Goal: Transaction & Acquisition: Register for event/course

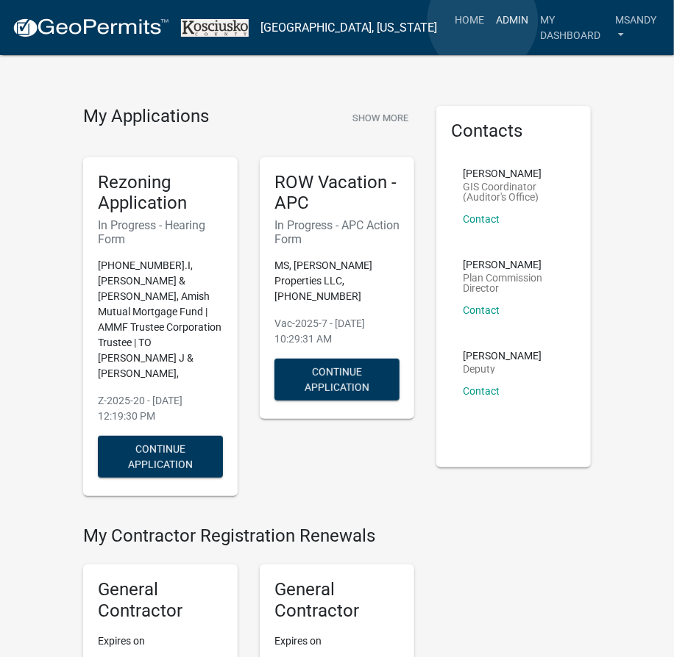
click at [490, 21] on link "Admin" at bounding box center [512, 20] width 44 height 28
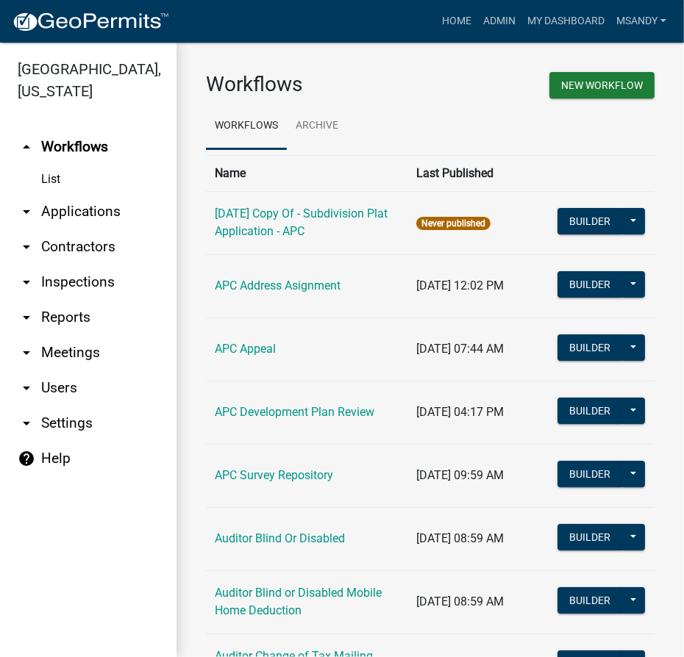
click at [80, 217] on link "arrow_drop_down Applications" at bounding box center [88, 211] width 177 height 35
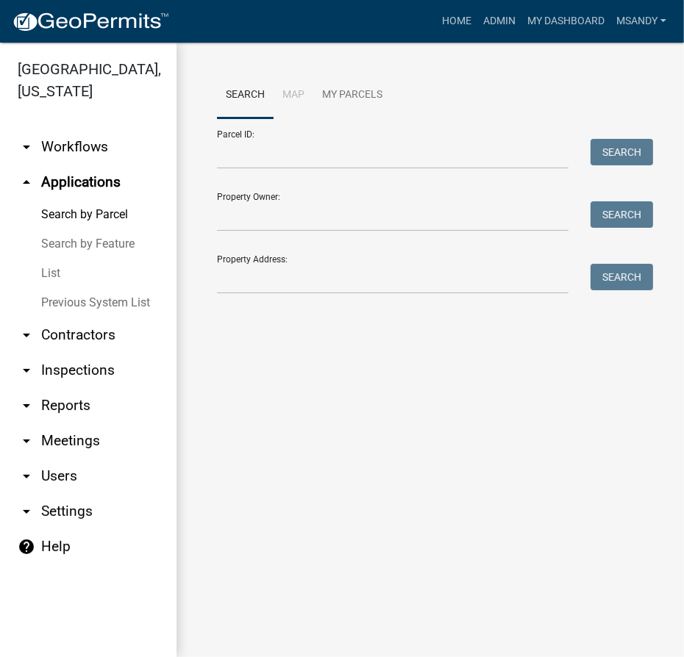
click at [51, 266] on link "List" at bounding box center [88, 273] width 177 height 29
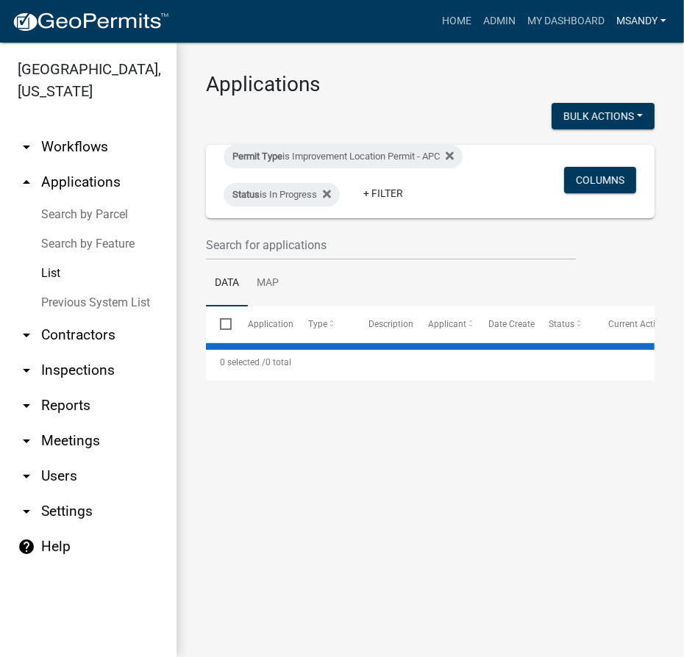
select select "3: 100"
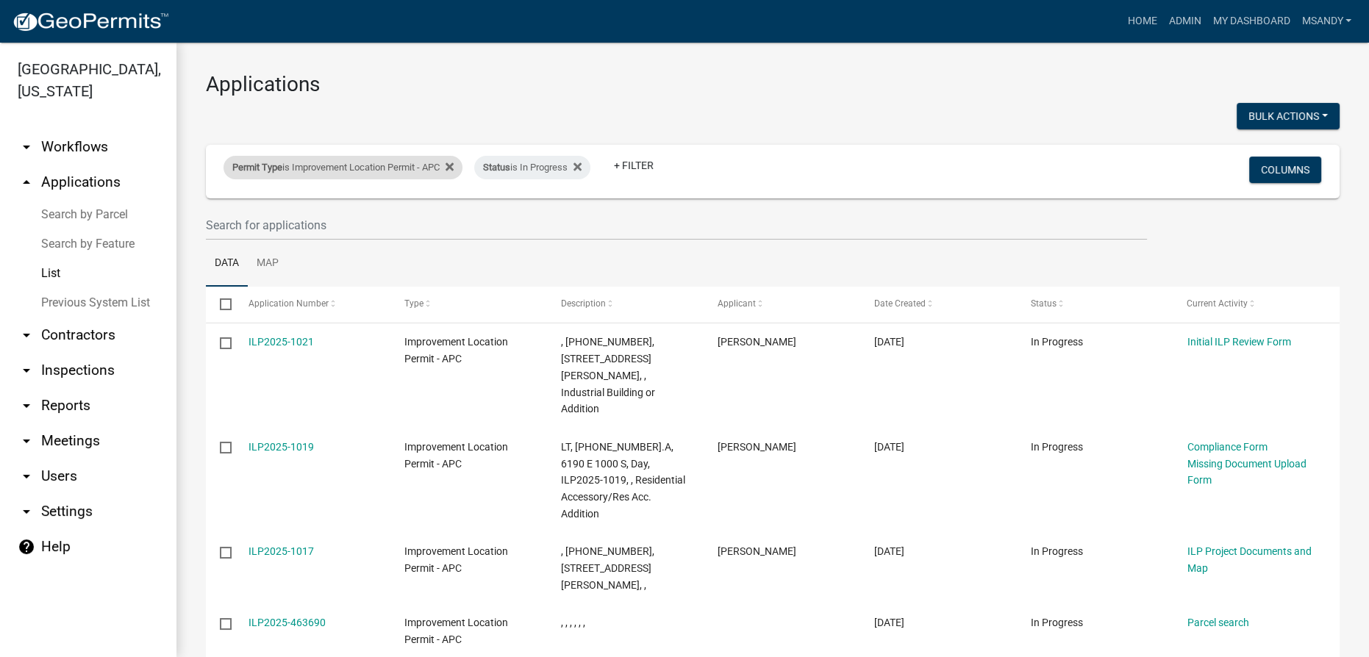
click at [346, 164] on div "Permit Type is Improvement Location Permit - APC" at bounding box center [343, 168] width 239 height 24
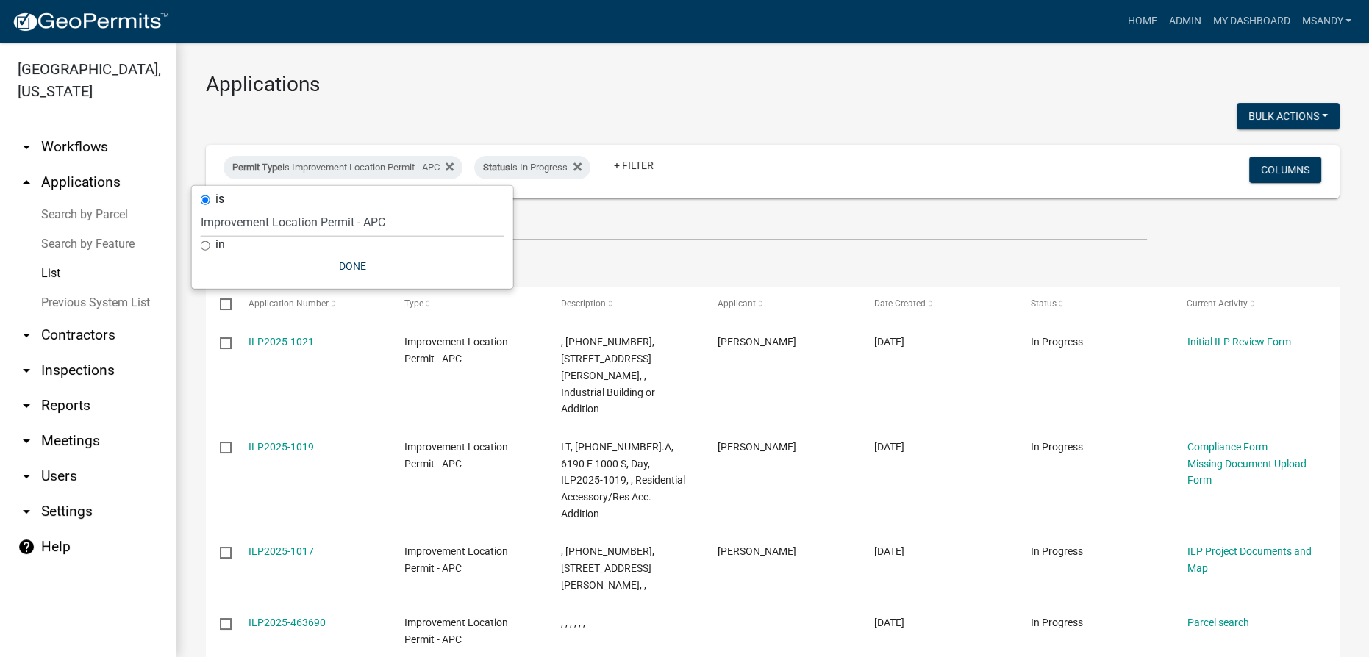
click at [333, 229] on select "Select an option [DATE] Copy Of - Subdivision Plat Application - APC APC Addres…" at bounding box center [353, 222] width 304 height 30
select select "06555e07-7e79-4569-9f73-610b83aead0f"
click at [201, 207] on select "Select an option [DATE] Copy Of - Subdivision Plat Application - APC APC Addres…" at bounding box center [353, 222] width 304 height 30
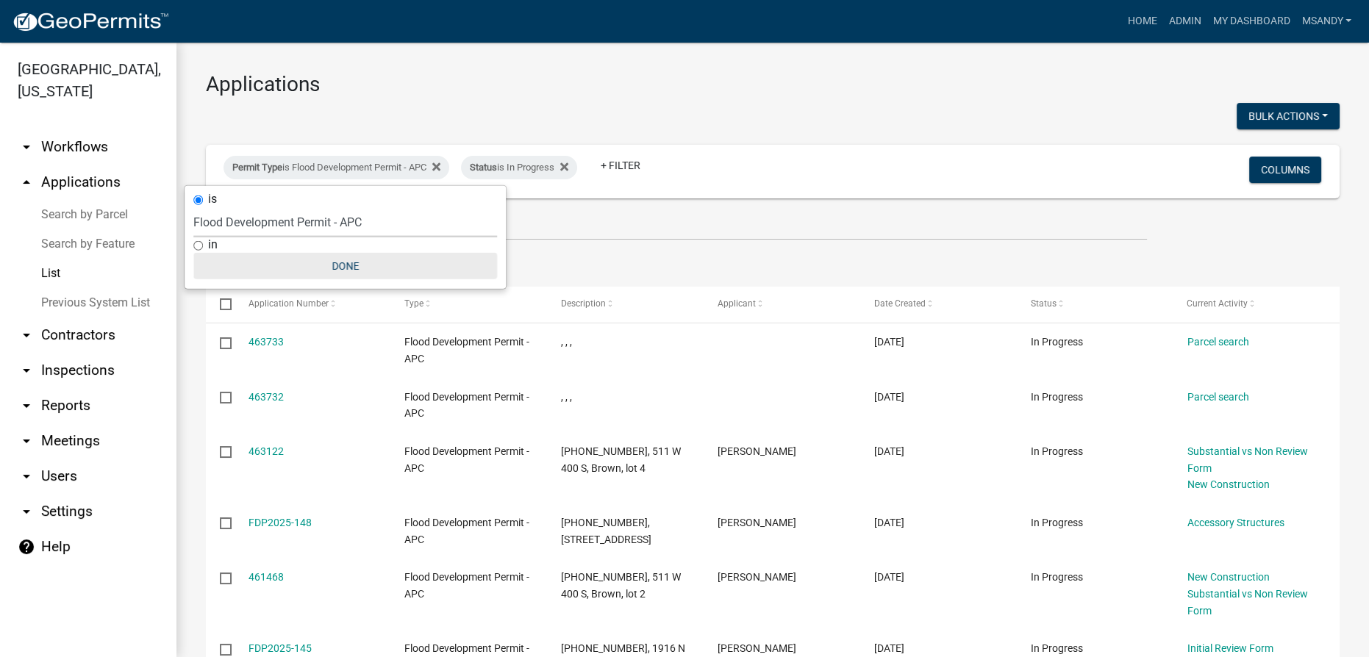
click at [341, 264] on button "Done" at bounding box center [345, 266] width 304 height 26
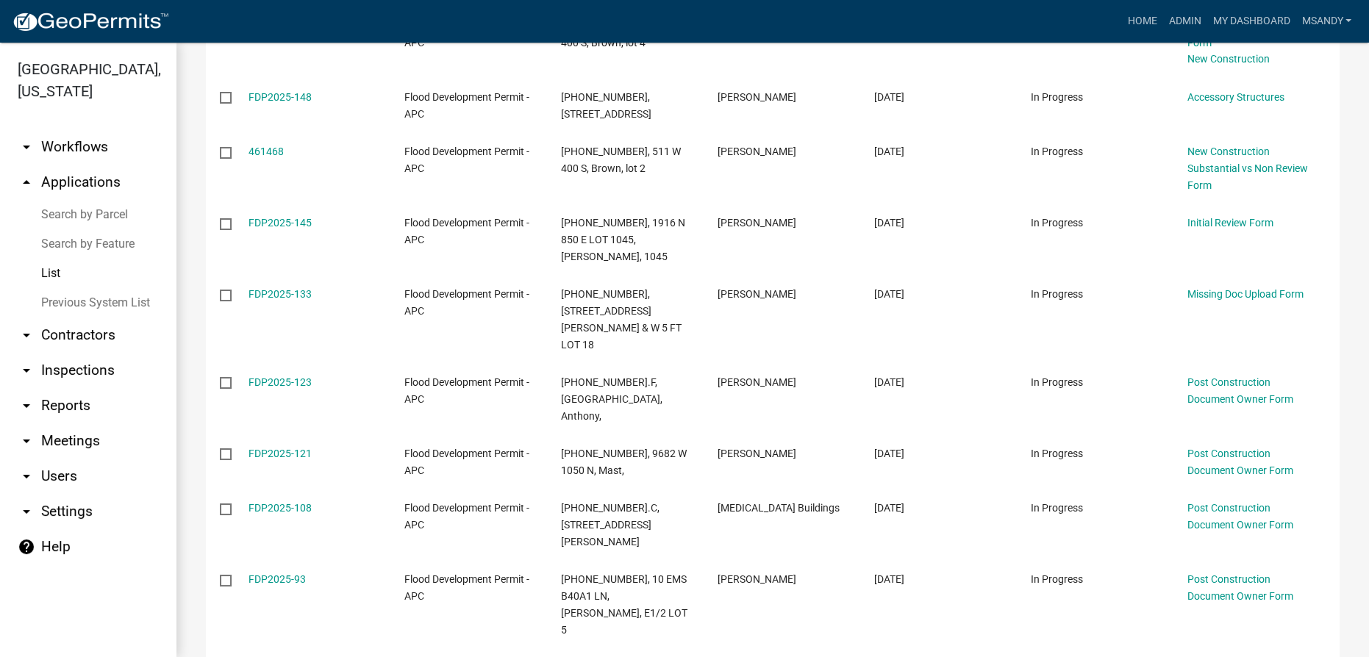
scroll to position [404, 0]
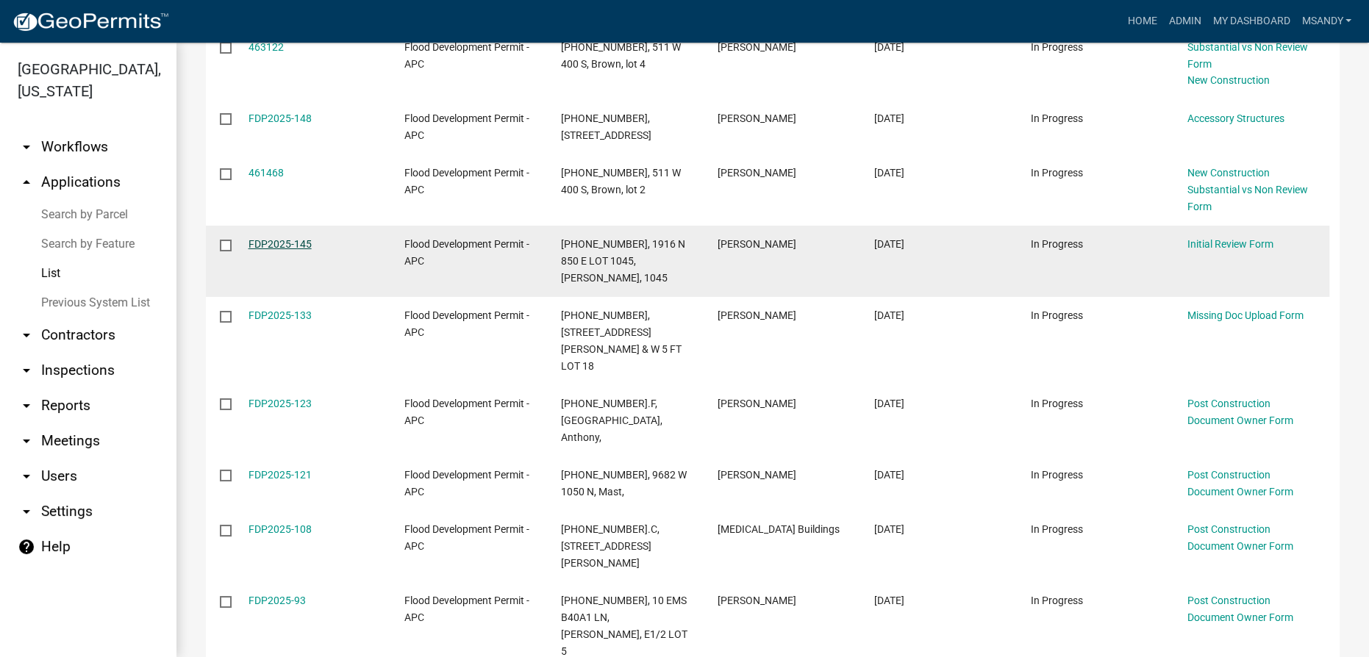
click at [296, 243] on link "FDP2025-145" at bounding box center [280, 244] width 63 height 12
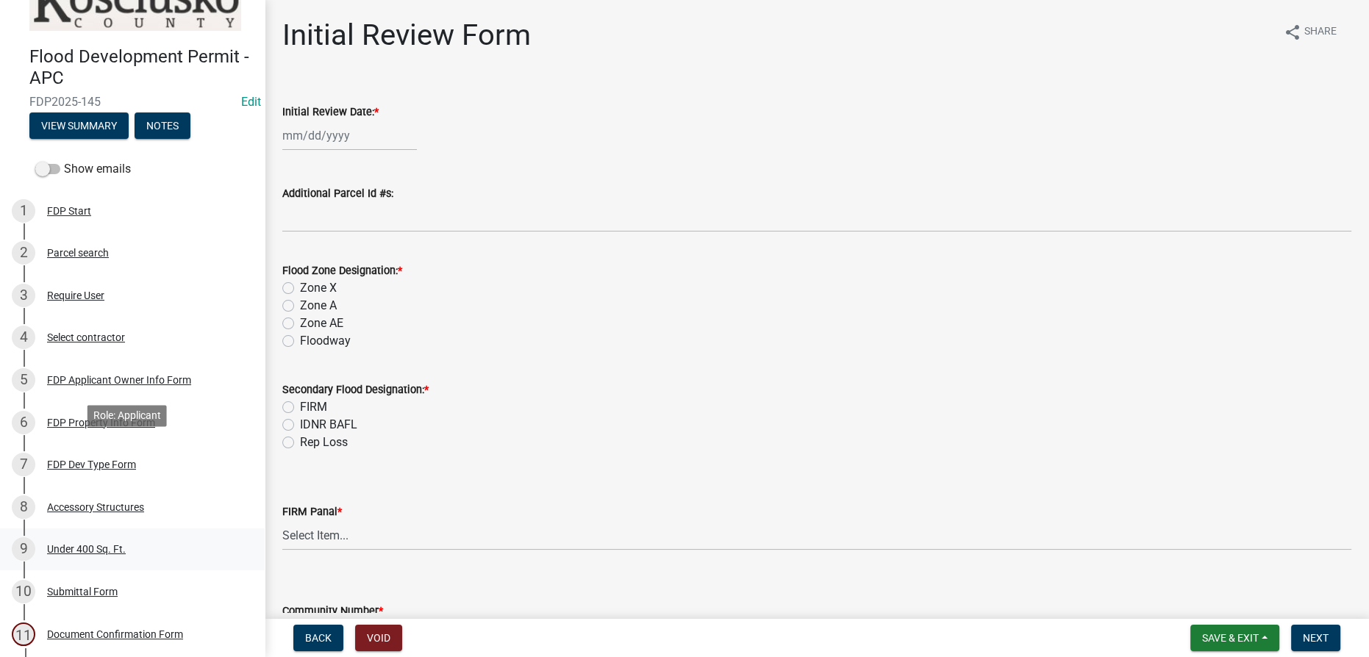
scroll to position [168, 0]
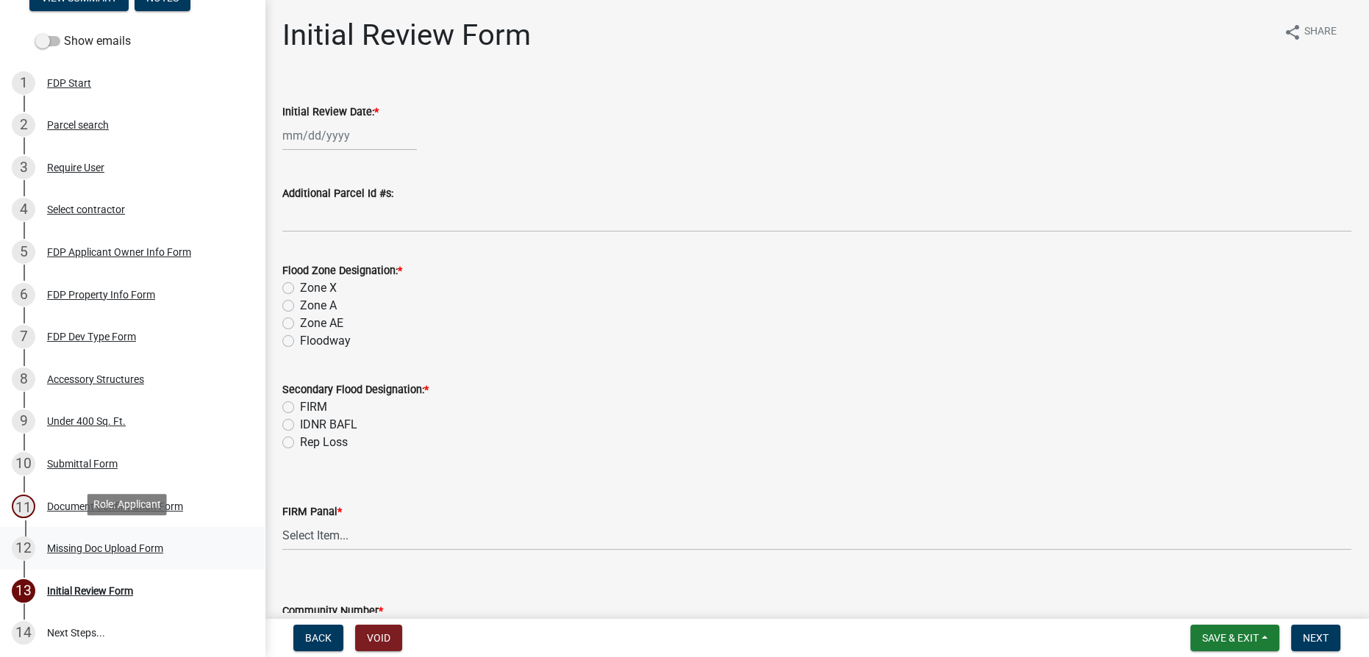
click at [101, 543] on div "Missing Doc Upload Form" at bounding box center [105, 548] width 116 height 10
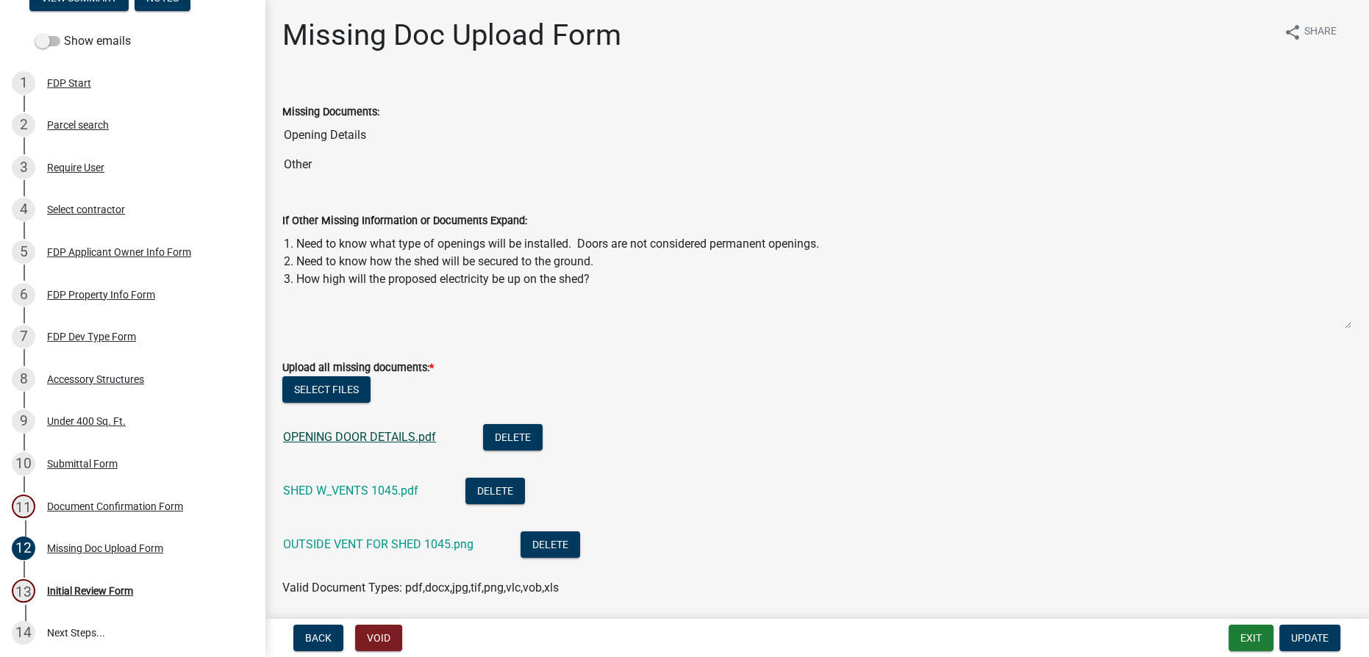
click at [341, 435] on link "OPENING DOOR DETAILS.pdf" at bounding box center [359, 437] width 153 height 14
click at [366, 491] on link "SHED W_VENTS 1045.pdf" at bounding box center [350, 491] width 135 height 14
click at [387, 544] on link "OUTSIDE VENT FOR SHED 1045.png" at bounding box center [378, 545] width 190 height 14
click at [97, 335] on div "FDP Dev Type Form" at bounding box center [91, 337] width 89 height 10
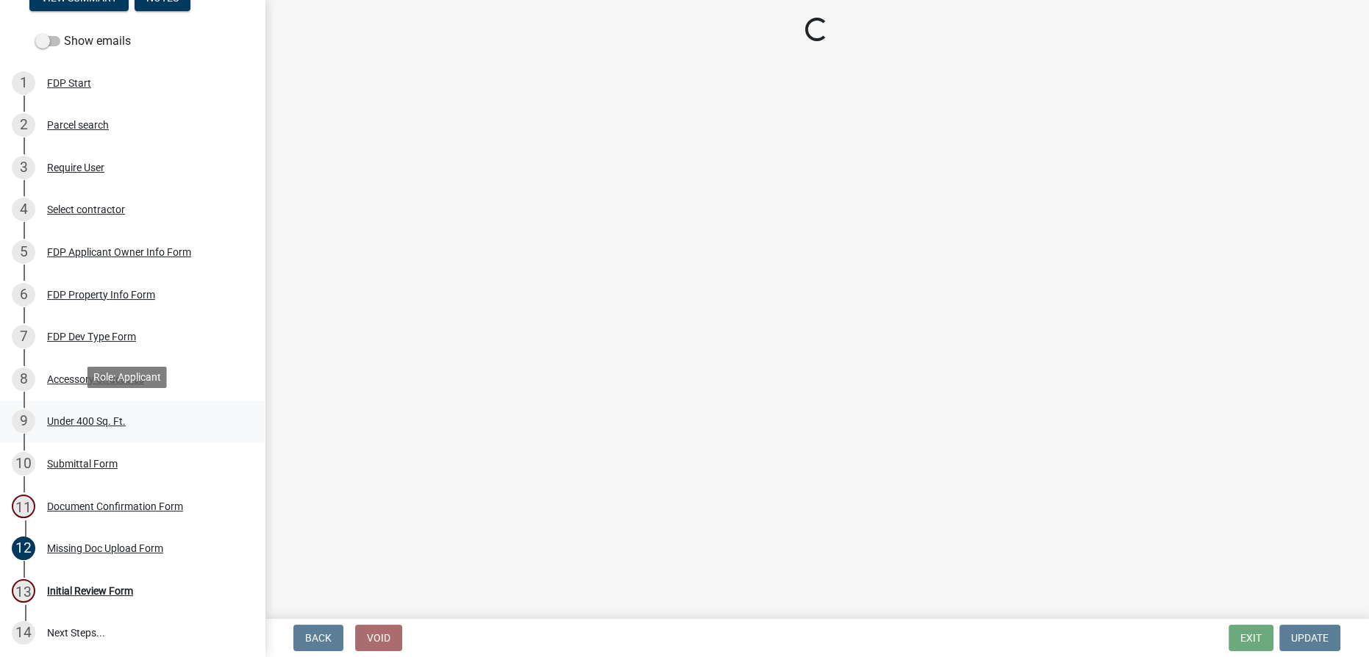
click at [90, 416] on div "Under 400 Sq. Ft." at bounding box center [86, 421] width 79 height 10
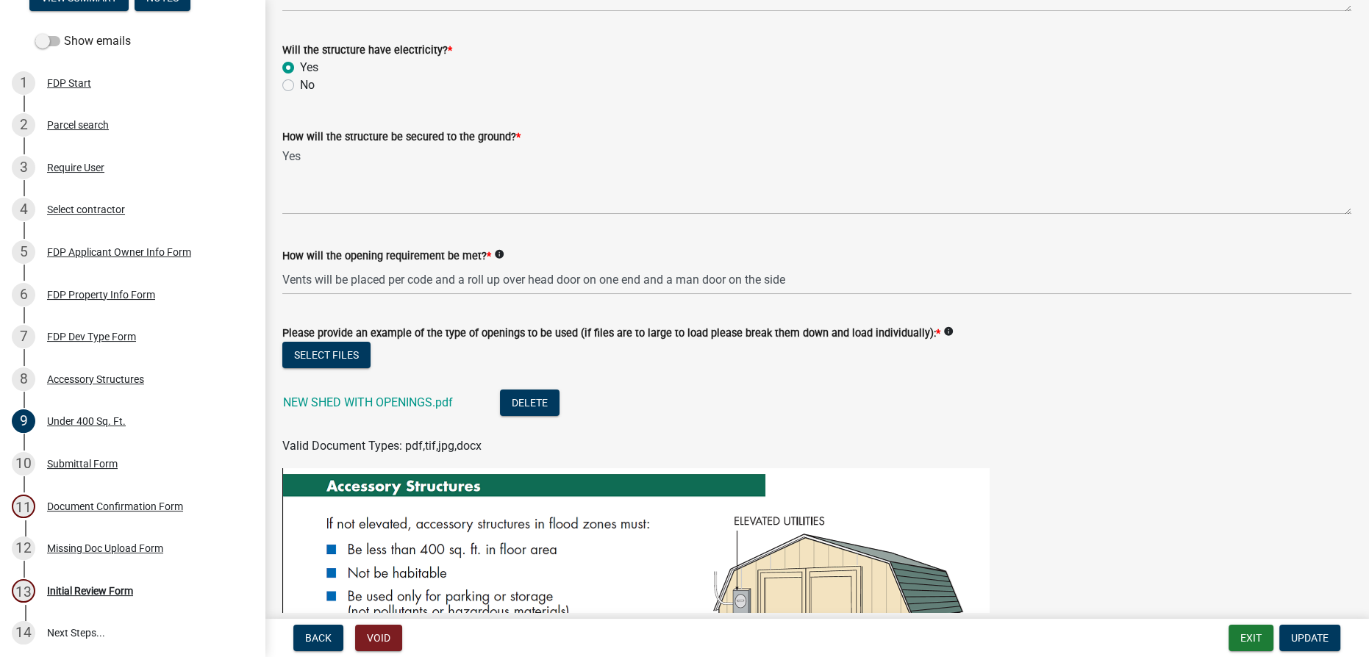
scroll to position [200, 0]
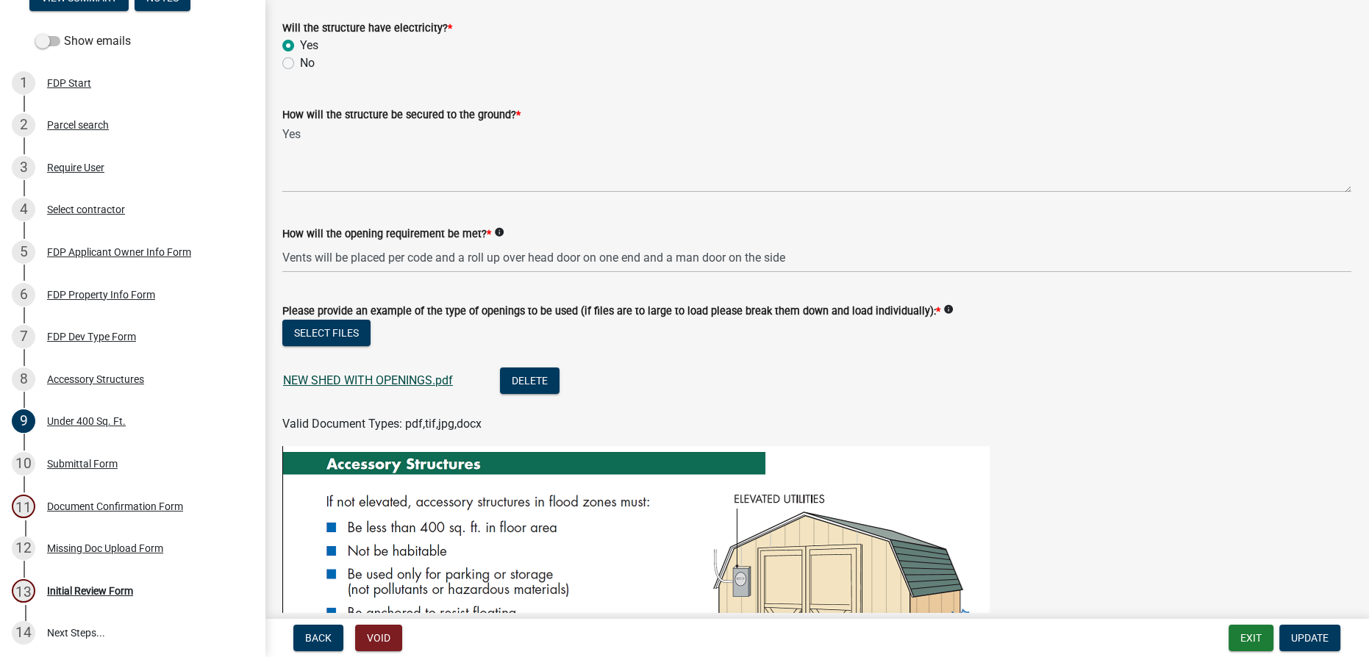
click at [414, 384] on link "NEW SHED WITH OPENINGS.pdf" at bounding box center [368, 381] width 170 height 14
click at [124, 379] on div "Accessory Structures" at bounding box center [95, 379] width 97 height 10
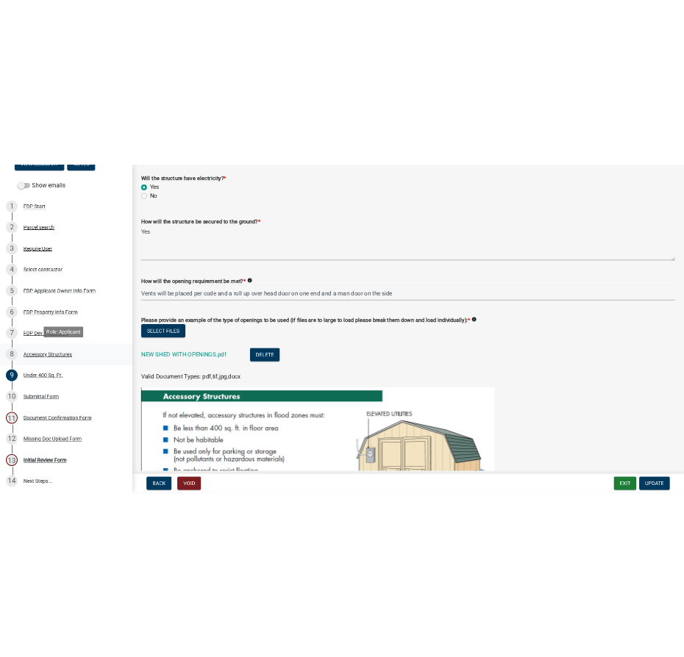
scroll to position [0, 0]
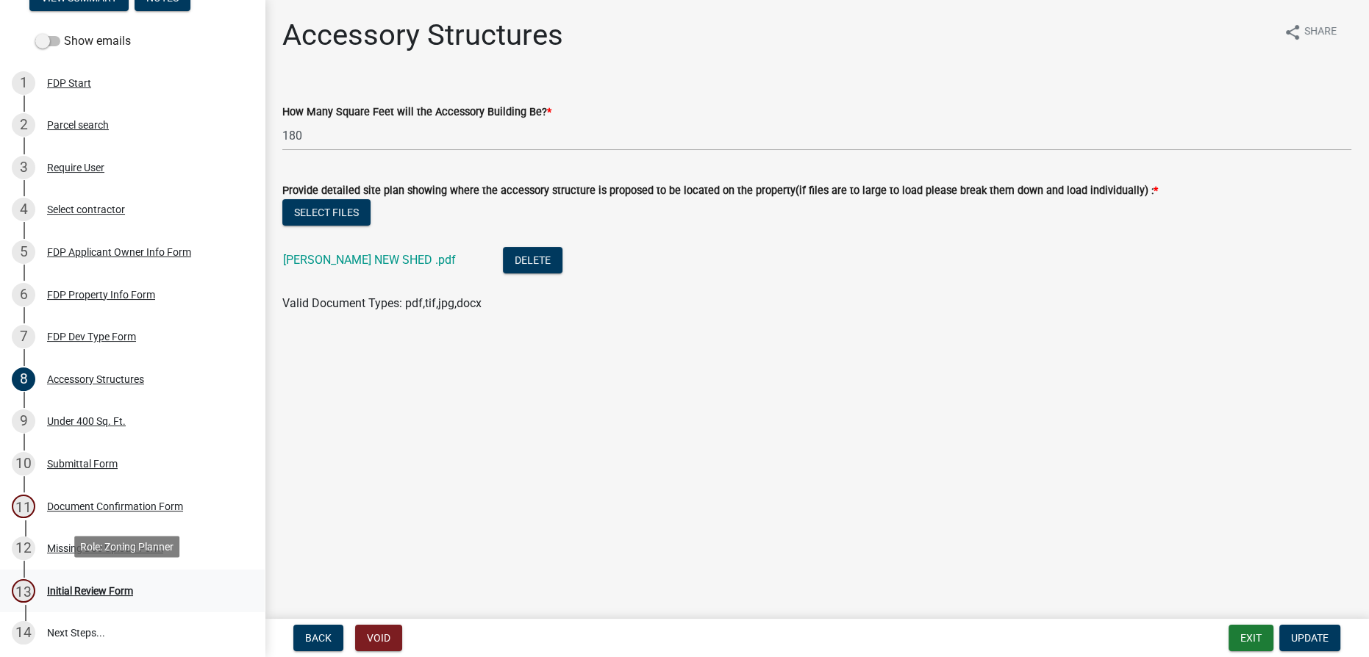
click at [60, 586] on div "Initial Review Form" at bounding box center [90, 591] width 86 height 10
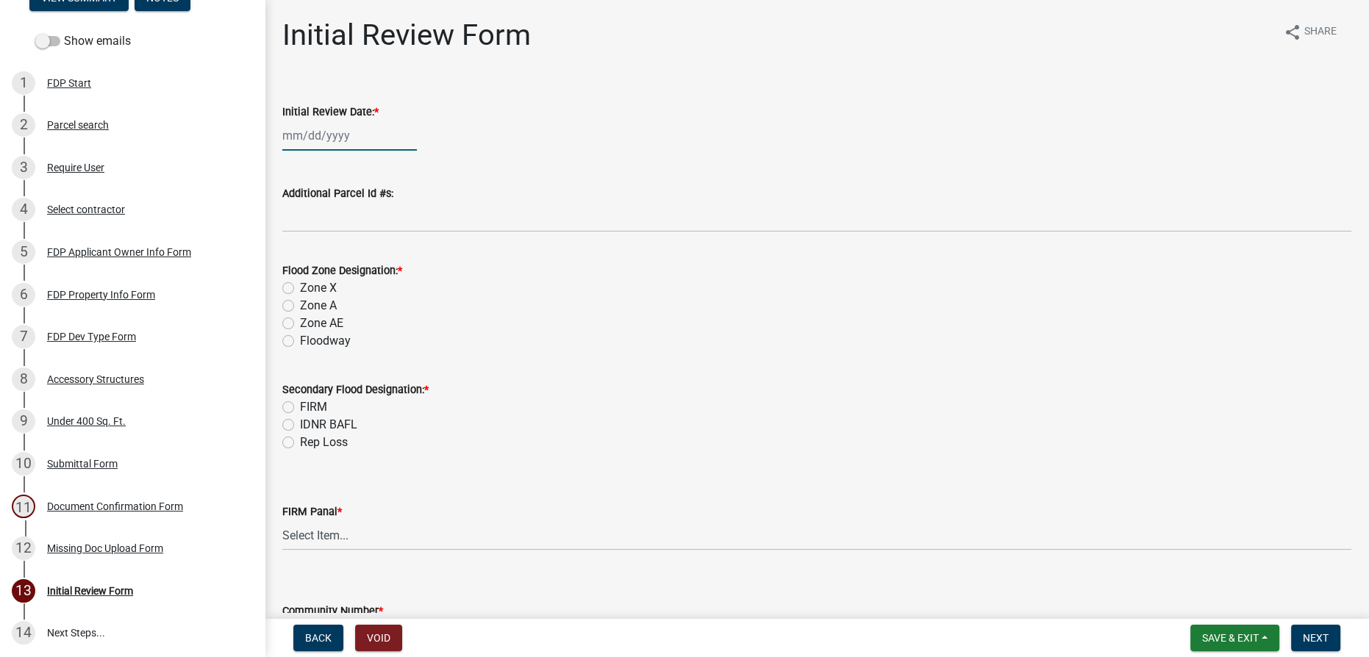
click at [341, 132] on div at bounding box center [349, 136] width 135 height 30
select select "8"
select select "2025"
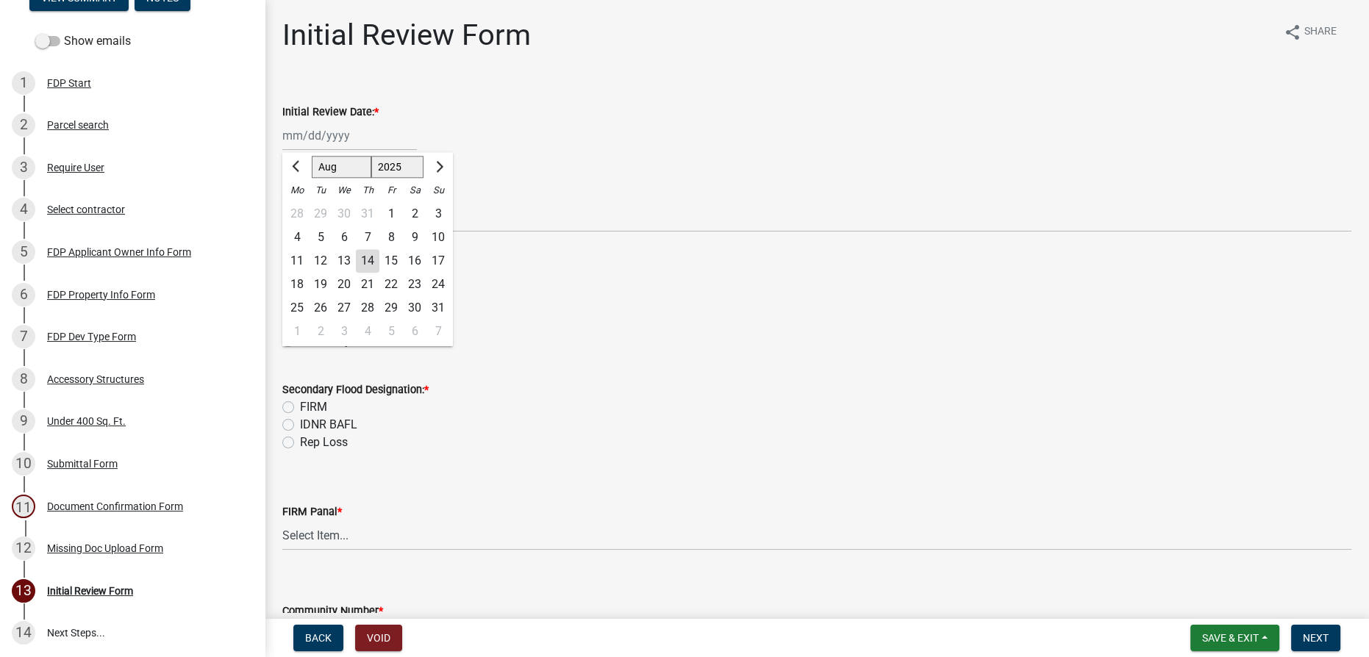
click at [368, 261] on div "14" at bounding box center [368, 261] width 24 height 24
type input "[DATE]"
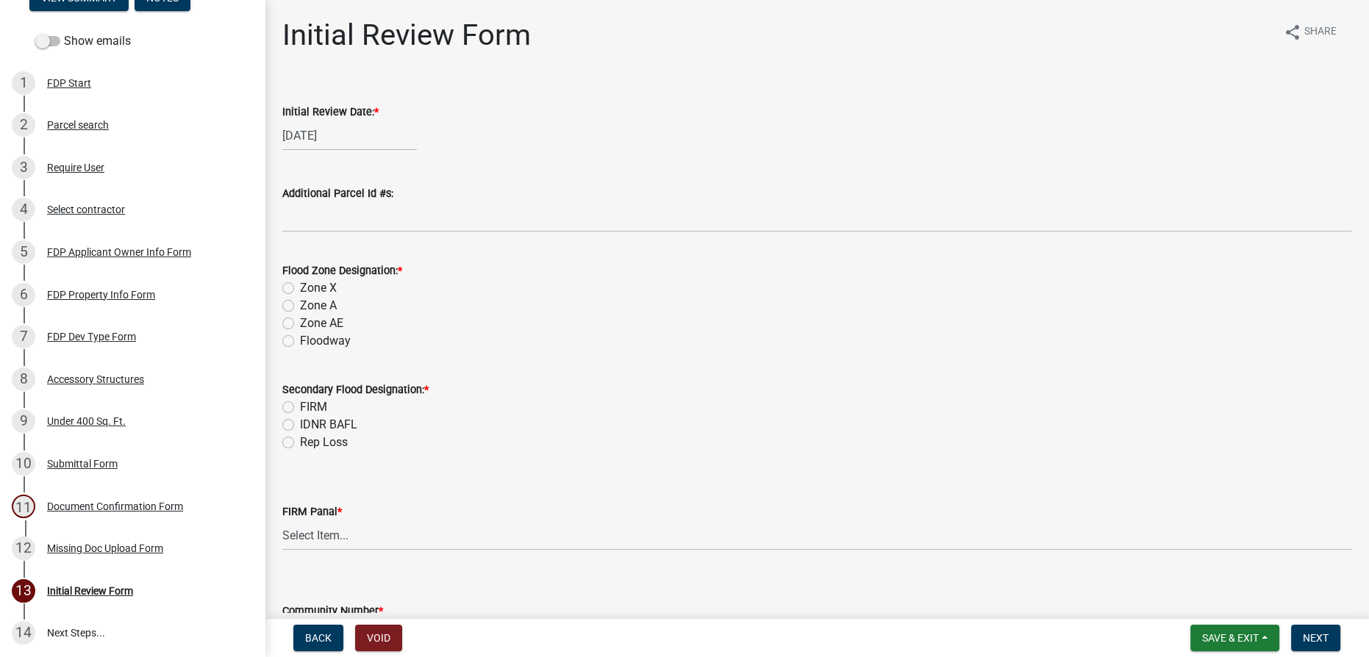
click at [300, 321] on label "Zone AE" at bounding box center [321, 324] width 43 height 18
click at [300, 321] on input "Zone AE" at bounding box center [305, 320] width 10 height 10
radio input "true"
click at [300, 404] on label "FIRM" at bounding box center [313, 408] width 27 height 18
click at [300, 404] on input "FIRM" at bounding box center [305, 404] width 10 height 10
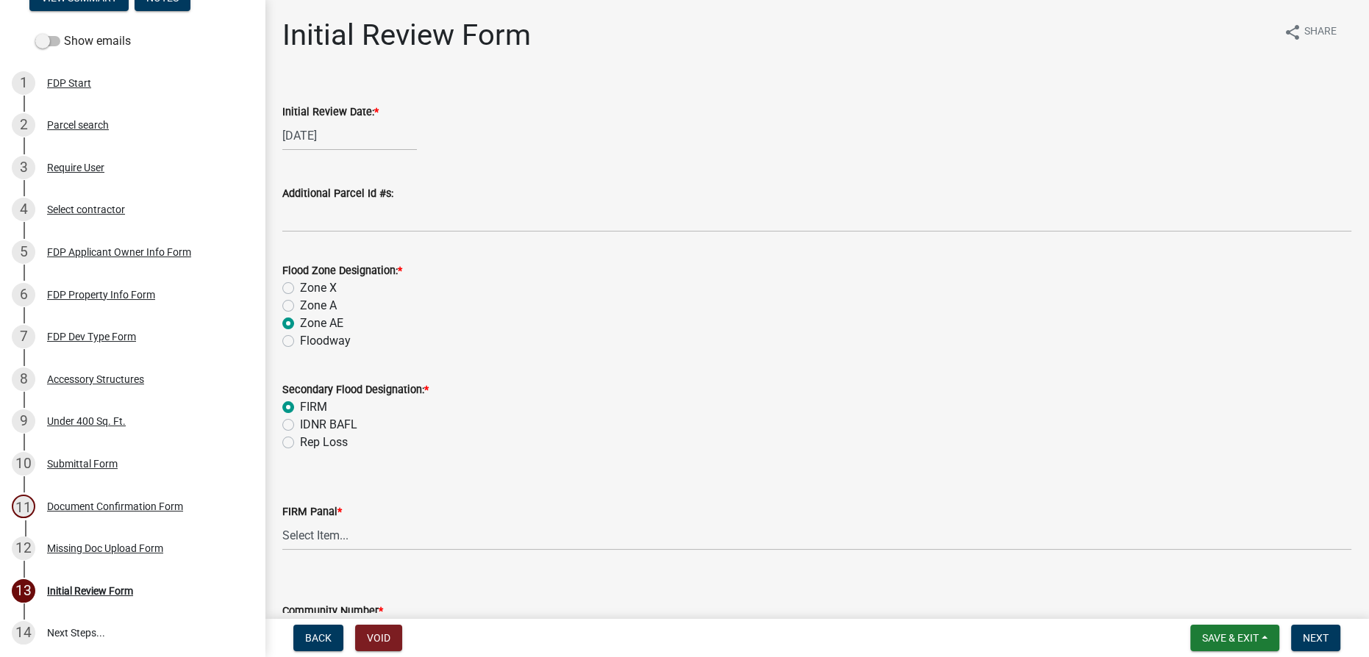
radio input "true"
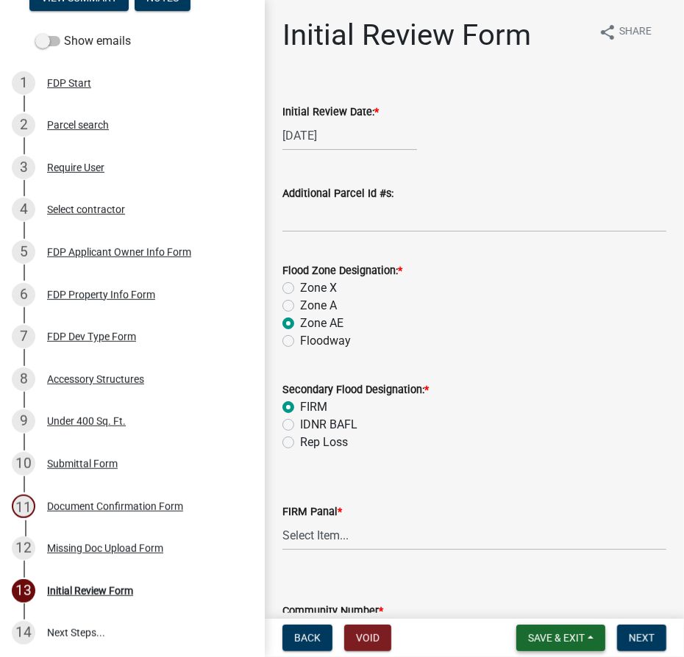
drag, startPoint x: 553, startPoint y: 644, endPoint x: 553, endPoint y: 632, distance: 11.8
click at [553, 644] on button "Save & Exit" at bounding box center [560, 638] width 89 height 26
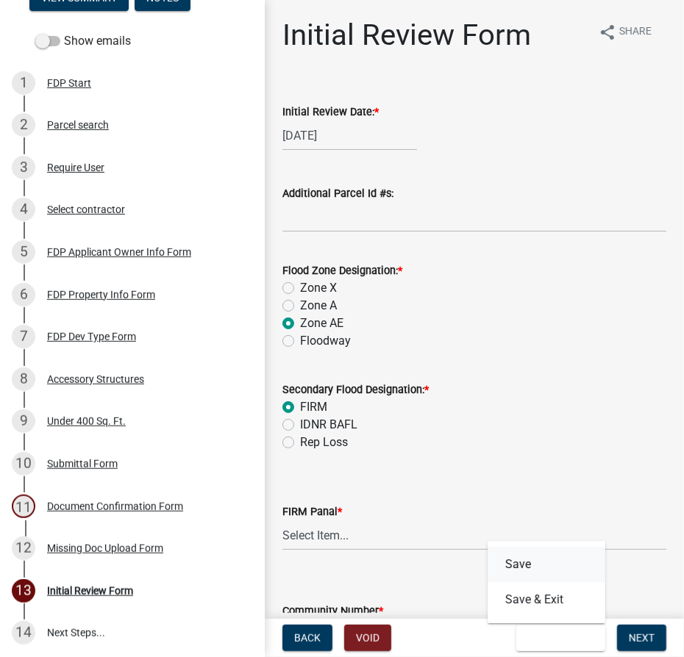
click at [544, 563] on button "Save" at bounding box center [547, 564] width 118 height 35
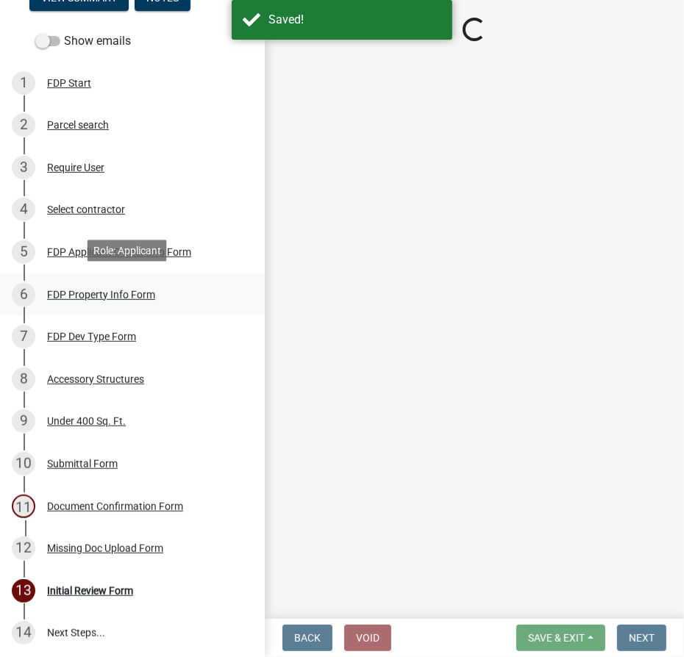
click at [76, 293] on div "FDP Property Info Form" at bounding box center [101, 295] width 108 height 10
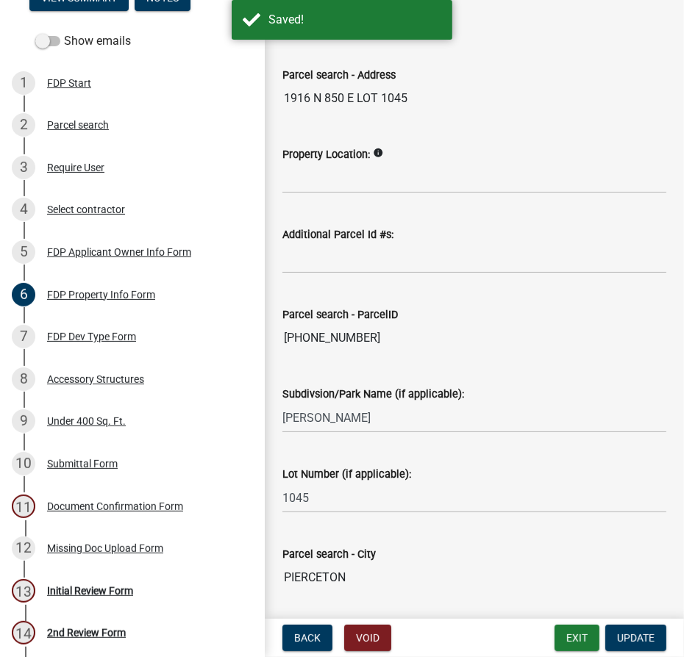
scroll to position [119, 0]
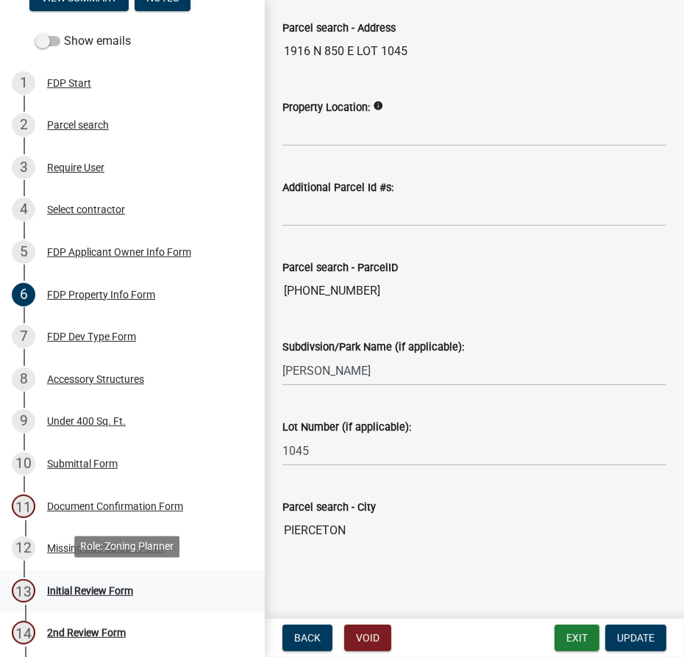
drag, startPoint x: 74, startPoint y: 585, endPoint x: 82, endPoint y: 567, distance: 19.4
click at [76, 586] on div "Initial Review Form" at bounding box center [90, 591] width 86 height 10
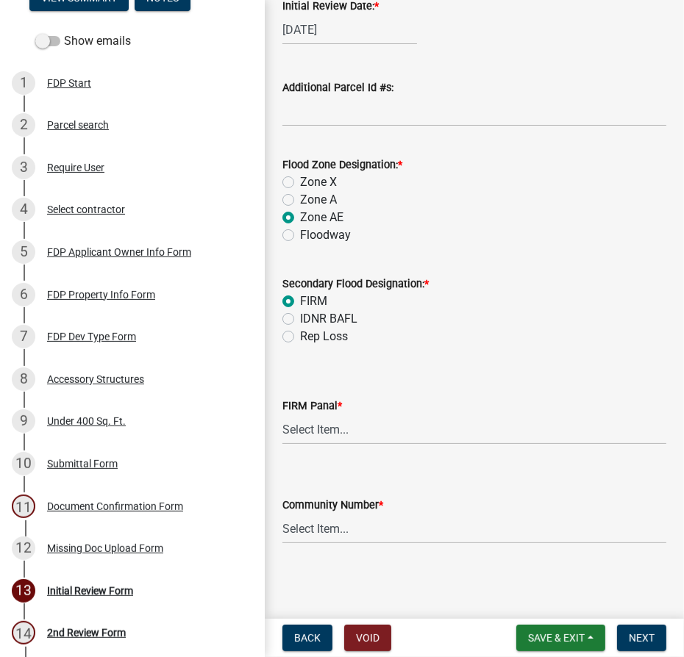
scroll to position [107, 0]
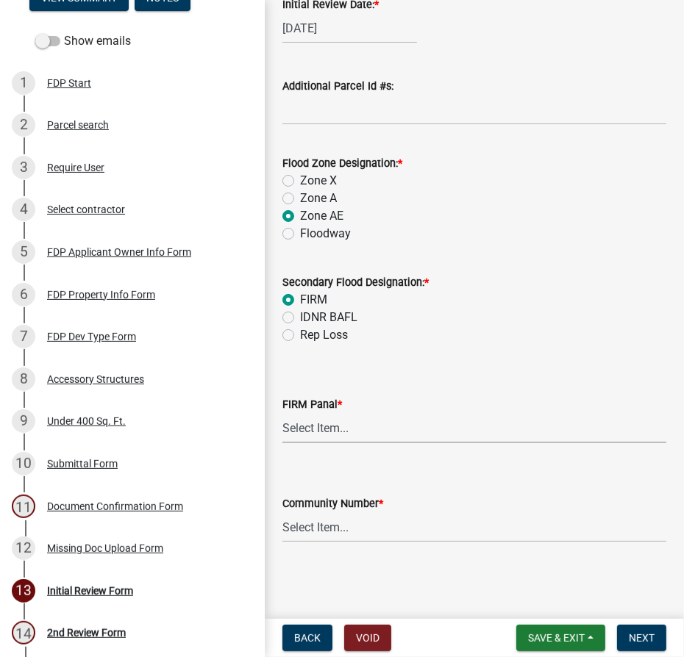
click at [390, 438] on select "Select Item... 0020 0040 0045 0065 0067 0070 0086 0090 0095 0110 0120 0140 0145…" at bounding box center [474, 428] width 384 height 30
click at [282, 413] on select "Select Item... 0020 0040 0045 0065 0067 0070 0086 0090 0095 0110 0120 0140 0145…" at bounding box center [474, 428] width 384 height 30
select select "112932c3-2151-4e20-b9b4-1cd272c3d7b1"
click at [318, 526] on select "Select Item... Kos Co - Unincop - 180121 Town of [GEOGRAPHIC_DATA] - 180382 Tow…" at bounding box center [474, 528] width 384 height 30
click at [282, 513] on select "Select Item... Kos Co - Unincop - 180121 Town of [GEOGRAPHIC_DATA] - 180382 Tow…" at bounding box center [474, 528] width 384 height 30
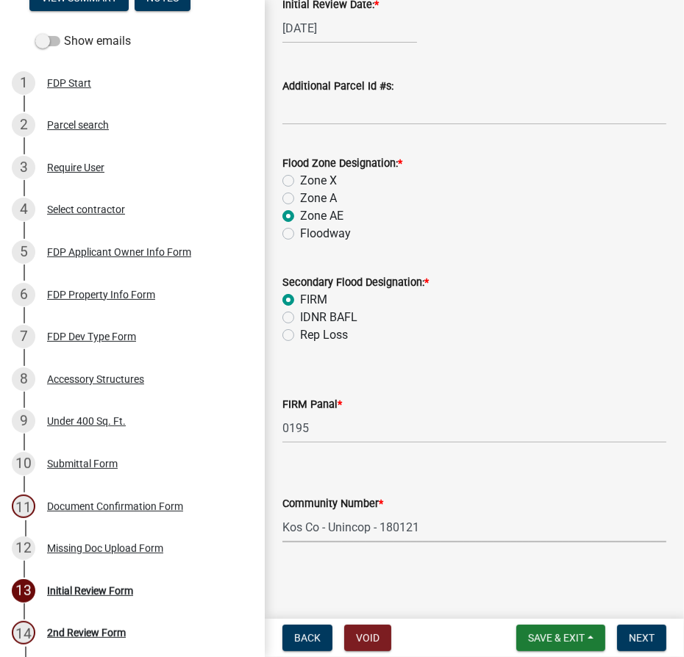
select select "1d0925c7-9c1e-4f6f-b7f6-1bc109fea0dc"
click at [627, 636] on button "Next" at bounding box center [641, 638] width 49 height 26
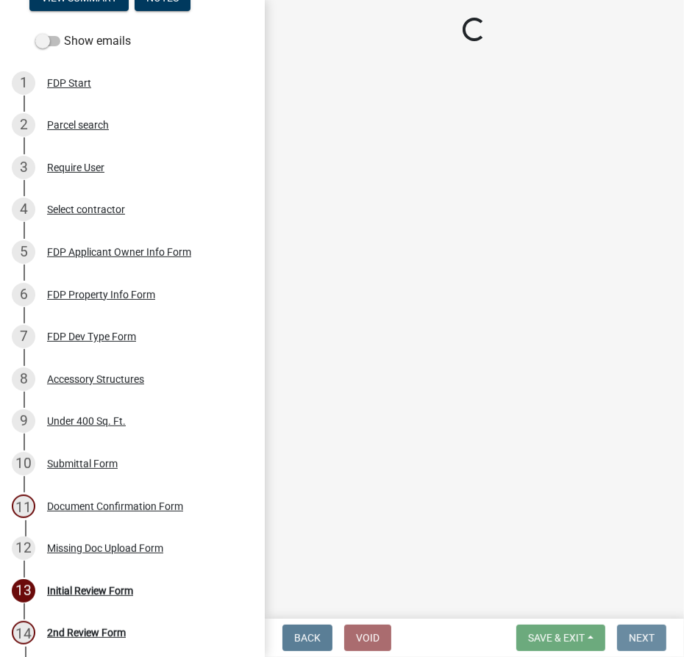
scroll to position [0, 0]
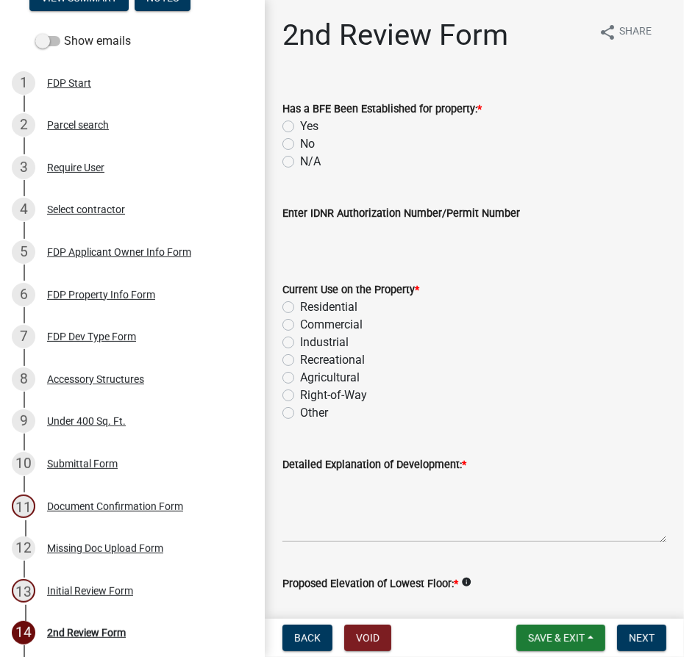
click at [300, 126] on label "Yes" at bounding box center [309, 127] width 18 height 18
click at [300, 126] on input "Yes" at bounding box center [305, 123] width 10 height 10
radio input "true"
click at [300, 358] on label "Recreational" at bounding box center [332, 361] width 65 height 18
click at [300, 358] on input "Recreational" at bounding box center [305, 357] width 10 height 10
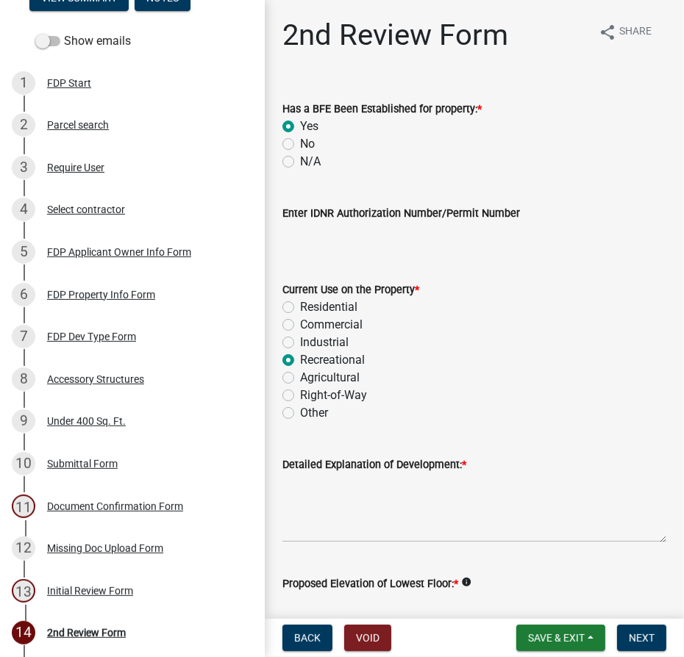
radio input "true"
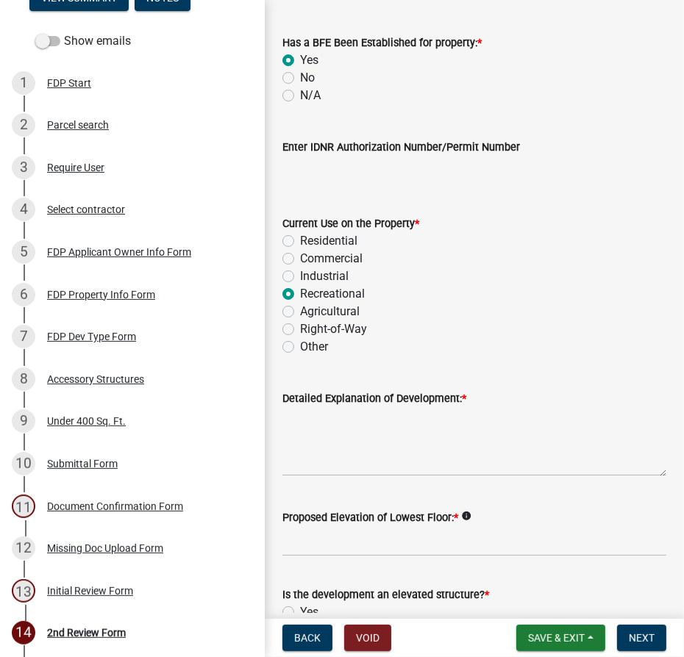
click at [300, 240] on label "Residential" at bounding box center [328, 241] width 57 height 18
click at [300, 240] on input "Residential" at bounding box center [305, 237] width 10 height 10
radio input "true"
click at [303, 413] on textarea "Detailed Explanation of Development: *" at bounding box center [474, 441] width 384 height 69
type textarea "Adding 180 sq. ft. shed"
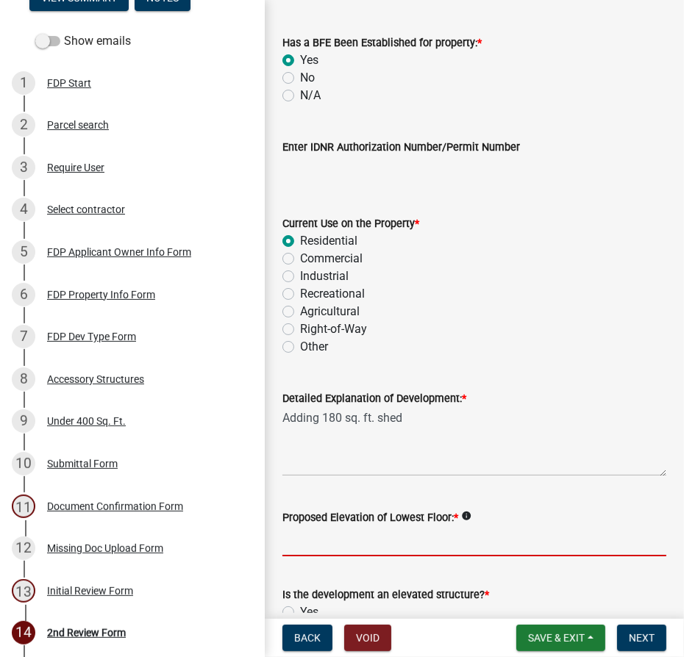
click at [374, 544] on input "Proposed Elevation of Lowest Floor: *" at bounding box center [474, 542] width 384 height 30
type input "existing"
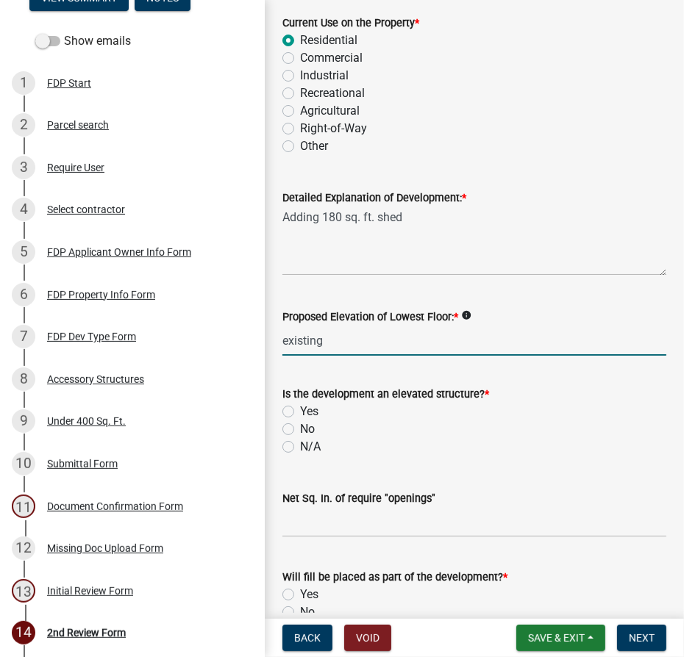
click at [300, 446] on label "N/A" at bounding box center [310, 447] width 21 height 18
click at [300, 446] on input "N/A" at bounding box center [305, 443] width 10 height 10
radio input "true"
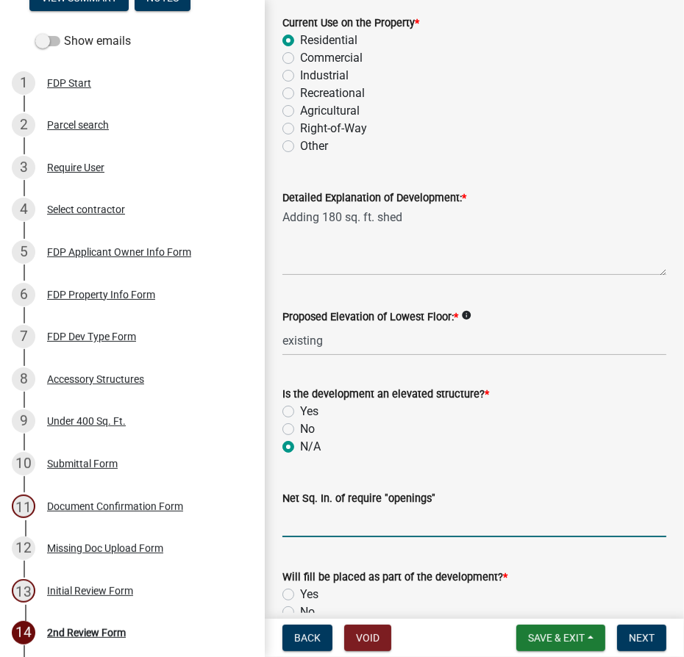
click at [346, 518] on input "text" at bounding box center [474, 522] width 384 height 30
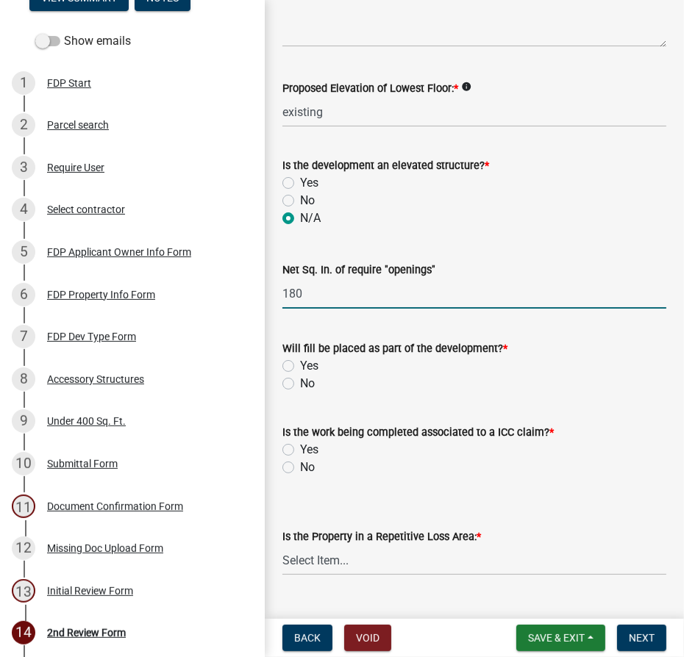
scroll to position [528, 0]
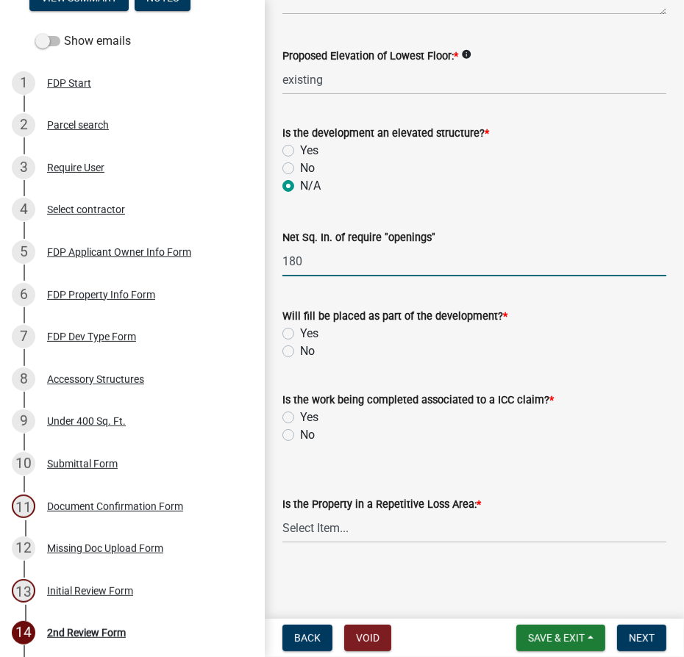
type input "180"
click at [300, 438] on label "No" at bounding box center [307, 436] width 15 height 18
click at [300, 436] on input "No" at bounding box center [305, 432] width 10 height 10
radio input "true"
click at [329, 527] on select "Select Item... N/A Sycamore Briarwood EMS T41 EMS T13B Shore Acres EMS B40F EMS…" at bounding box center [474, 528] width 384 height 30
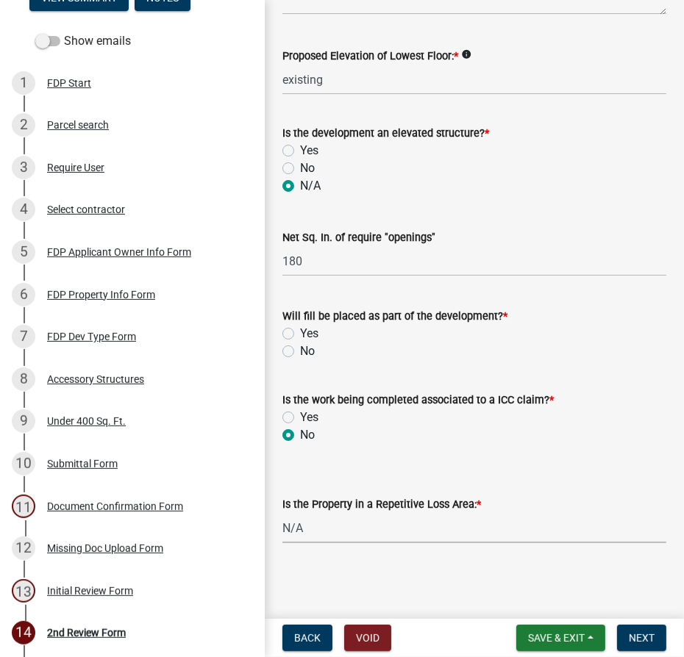
click at [282, 513] on select "Select Item... N/A Sycamore Briarwood EMS T41 EMS T13B Shore Acres EMS B40F EMS…" at bounding box center [474, 528] width 384 height 30
select select "e3c360ee-7977-4b9d-91ef-f00a4a3ecee8"
click at [629, 627] on button "Next" at bounding box center [641, 638] width 49 height 26
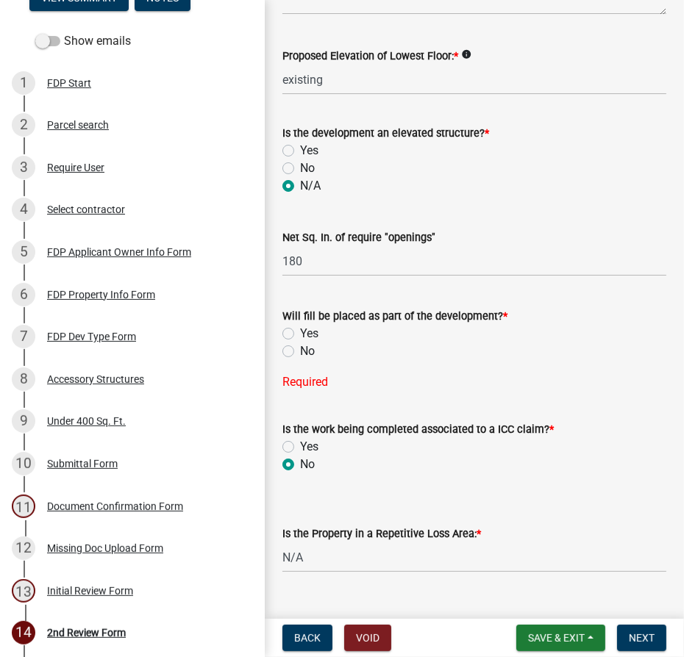
click at [300, 354] on label "No" at bounding box center [307, 352] width 15 height 18
click at [300, 352] on input "No" at bounding box center [305, 348] width 10 height 10
radio input "true"
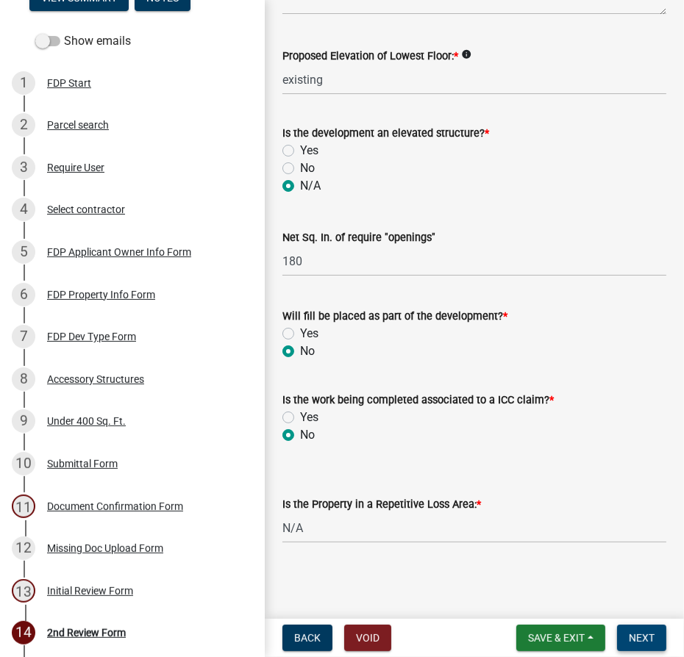
click at [652, 643] on span "Next" at bounding box center [642, 638] width 26 height 12
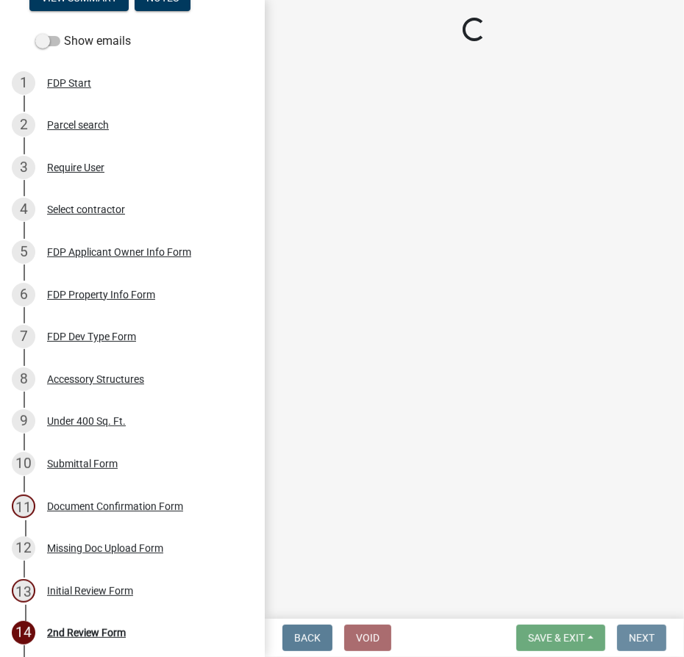
scroll to position [0, 0]
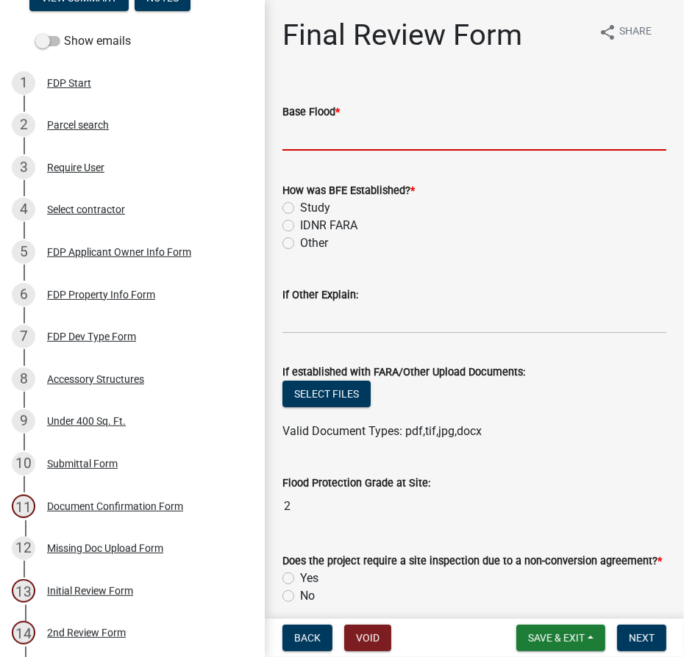
click at [300, 132] on input "text" at bounding box center [474, 136] width 384 height 30
type input "850.0"
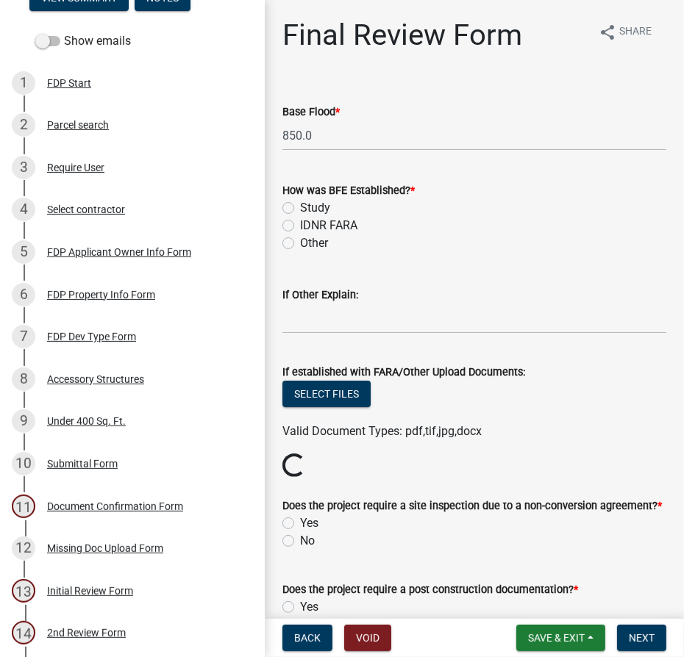
click at [300, 207] on label "Study" at bounding box center [315, 208] width 30 height 18
click at [300, 207] on input "Study" at bounding box center [305, 204] width 10 height 10
radio input "true"
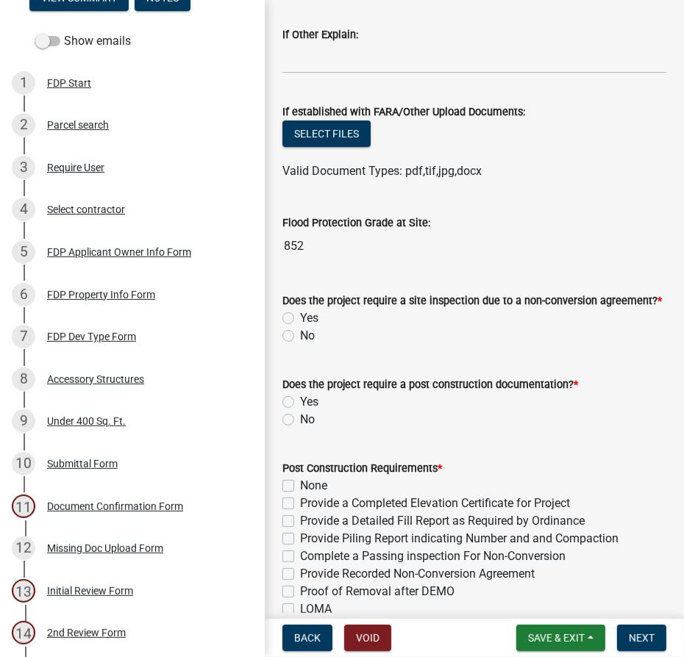
scroll to position [267, 0]
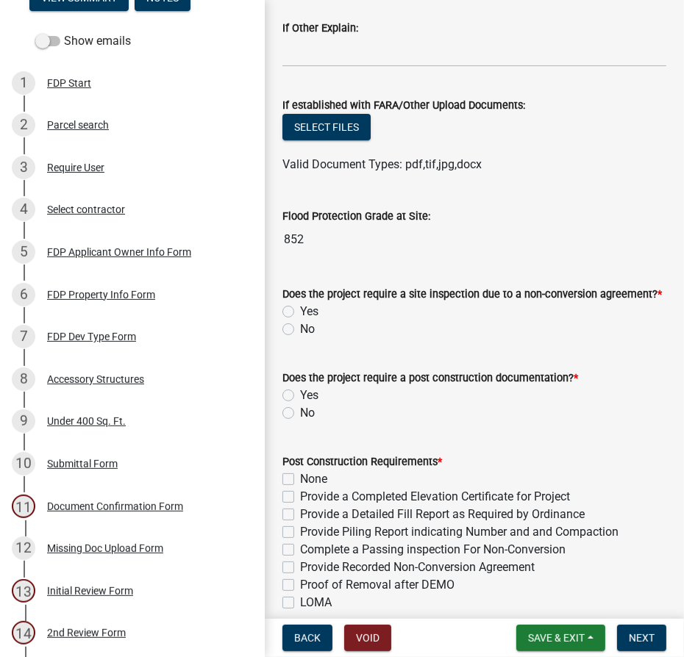
click at [300, 332] on label "No" at bounding box center [307, 330] width 15 height 18
click at [300, 330] on input "No" at bounding box center [305, 326] width 10 height 10
radio input "true"
click at [300, 410] on label "No" at bounding box center [307, 413] width 15 height 18
click at [300, 410] on input "No" at bounding box center [305, 409] width 10 height 10
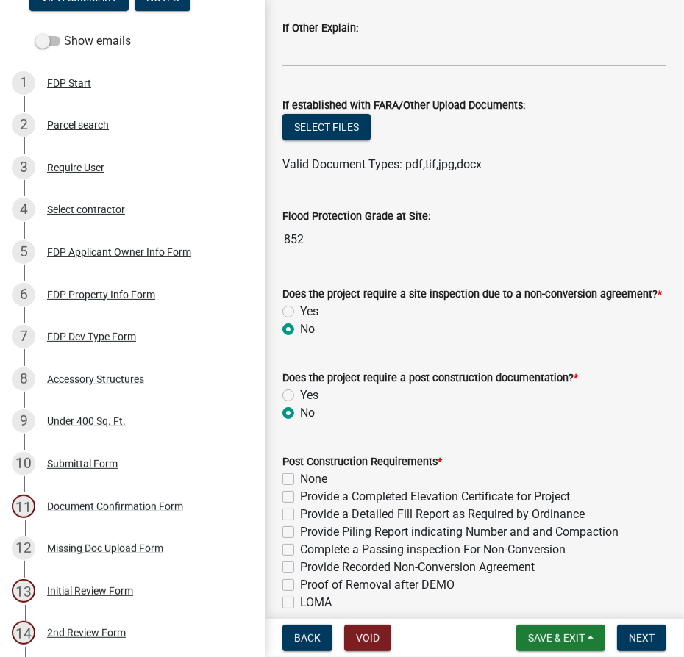
radio input "true"
click at [300, 474] on label "None" at bounding box center [313, 480] width 27 height 18
click at [300, 474] on input "None" at bounding box center [305, 476] width 10 height 10
checkbox input "true"
checkbox input "false"
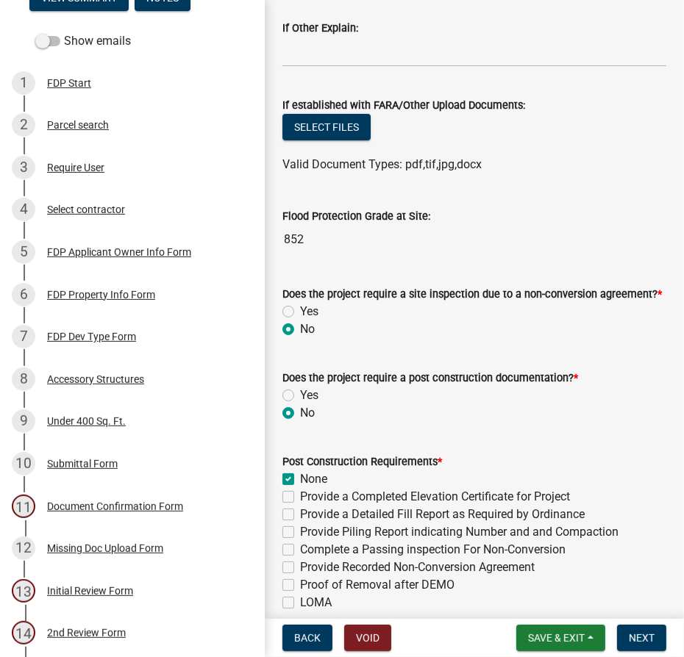
checkbox input "false"
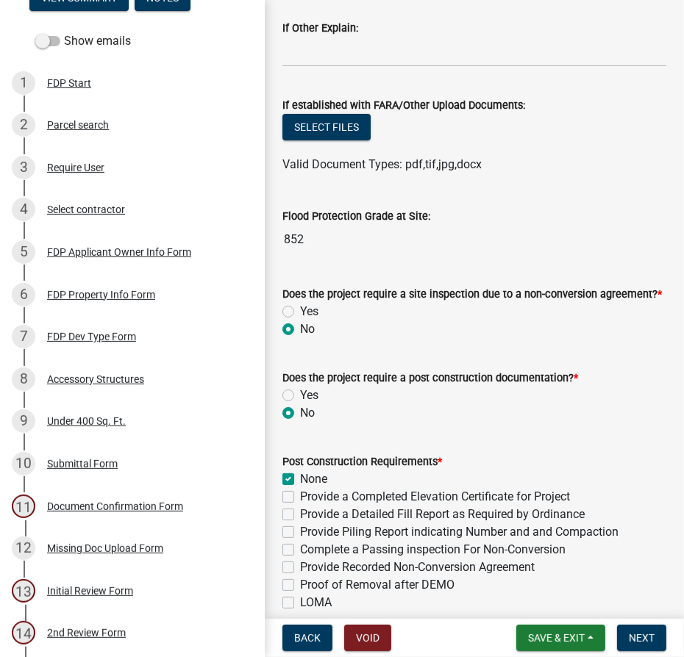
checkbox input "false"
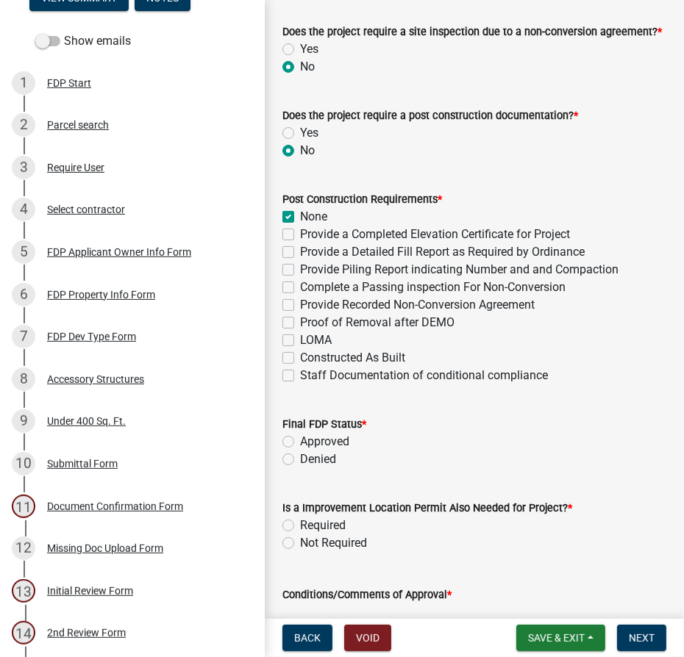
scroll to position [602, 0]
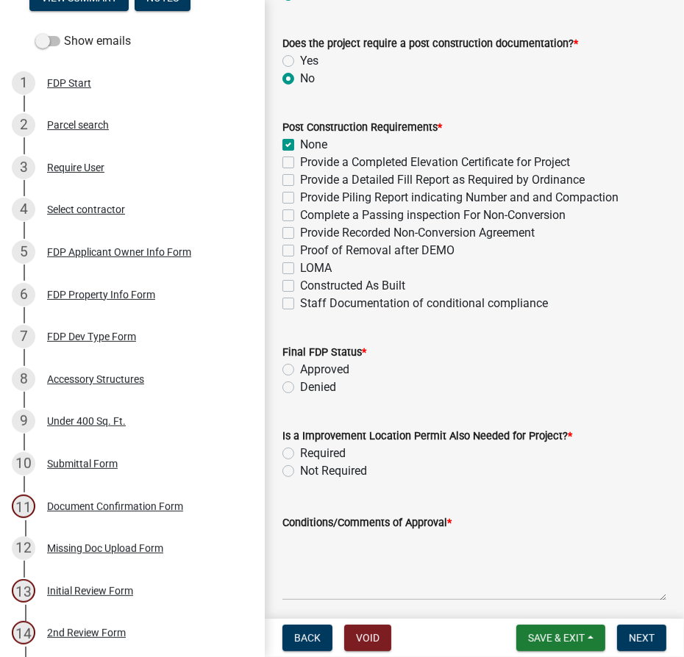
click at [300, 371] on label "Approved" at bounding box center [324, 370] width 49 height 18
click at [300, 371] on input "Approved" at bounding box center [305, 366] width 10 height 10
radio input "true"
click at [300, 470] on label "Not Required" at bounding box center [333, 472] width 67 height 18
click at [300, 470] on input "Not Required" at bounding box center [305, 468] width 10 height 10
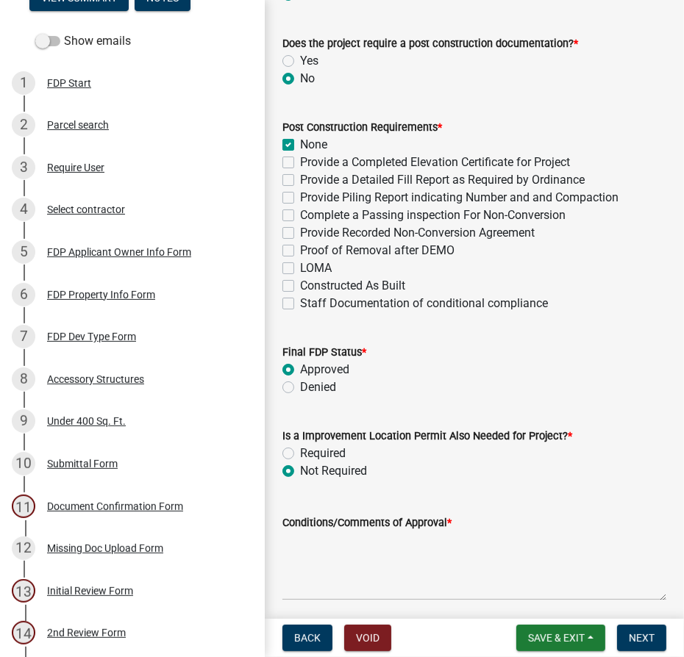
radio input "true"
click at [313, 548] on textarea "Conditions/Comments of Approval *" at bounding box center [474, 566] width 384 height 69
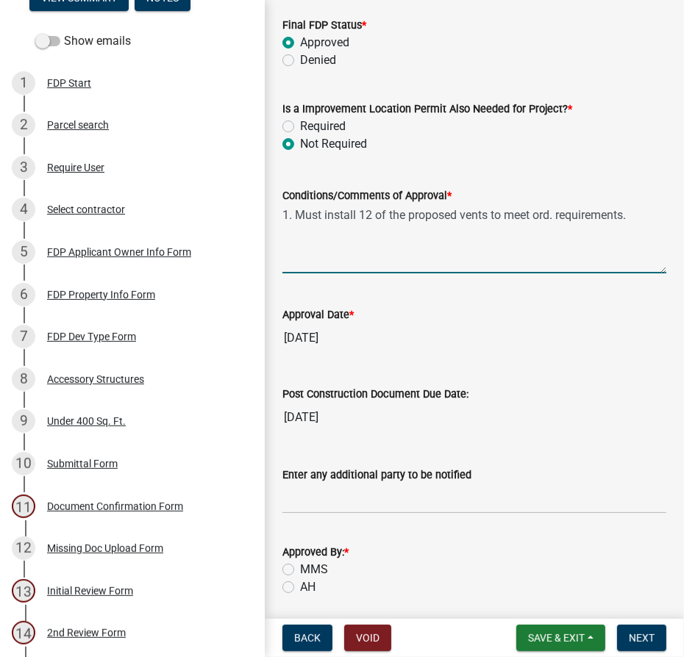
scroll to position [1047, 0]
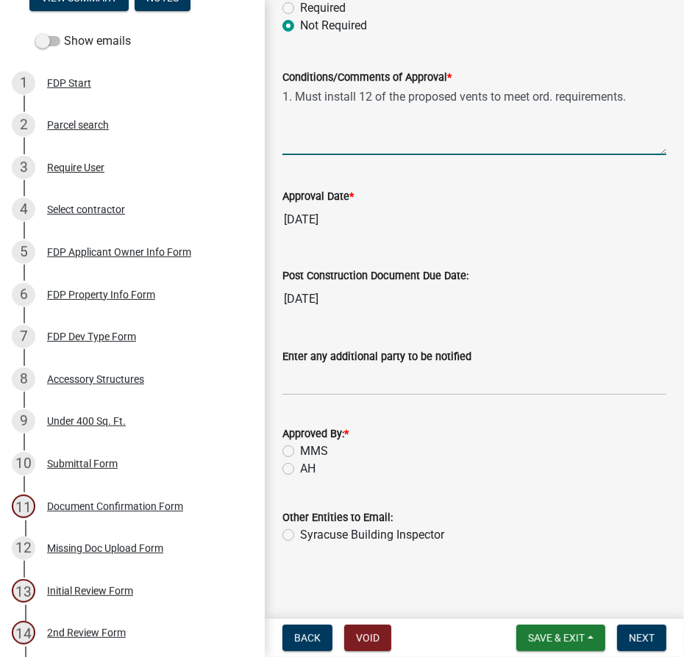
type textarea "1. Must install 12 of the proposed vents to meet ord. requirements."
click at [300, 446] on label "MMS" at bounding box center [314, 452] width 28 height 18
click at [300, 446] on input "MMS" at bounding box center [305, 448] width 10 height 10
radio input "true"
click at [410, 377] on input "Enter any additional party to be notified" at bounding box center [474, 381] width 384 height 30
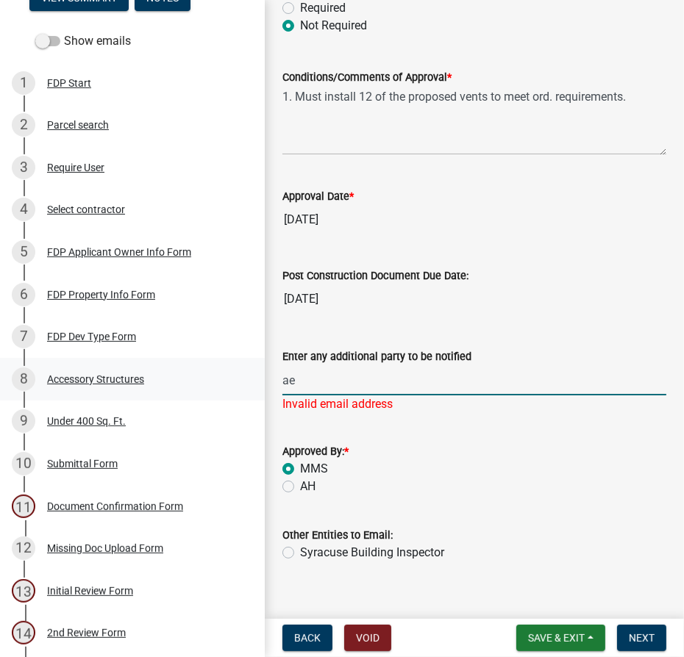
drag, startPoint x: 398, startPoint y: 385, endPoint x: 155, endPoint y: 388, distance: 242.7
click at [155, 388] on div "Flood Development Permit - APC FDP2025-145 Edit View Summary Notes Show emails …" at bounding box center [342, 328] width 684 height 657
paste input "[EMAIL_ADDRESS][DOMAIN_NAME]"
type input "[EMAIL_ADDRESS][DOMAIN_NAME]"
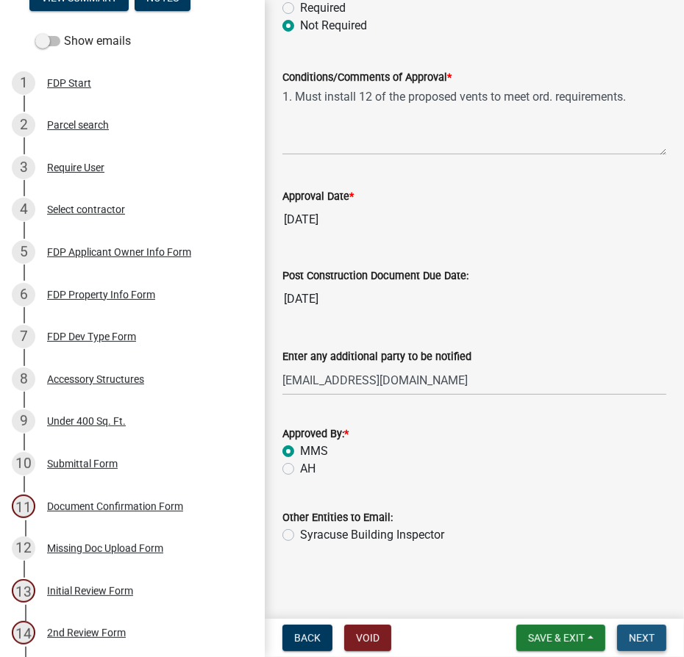
click at [655, 639] on span "Next" at bounding box center [642, 638] width 26 height 12
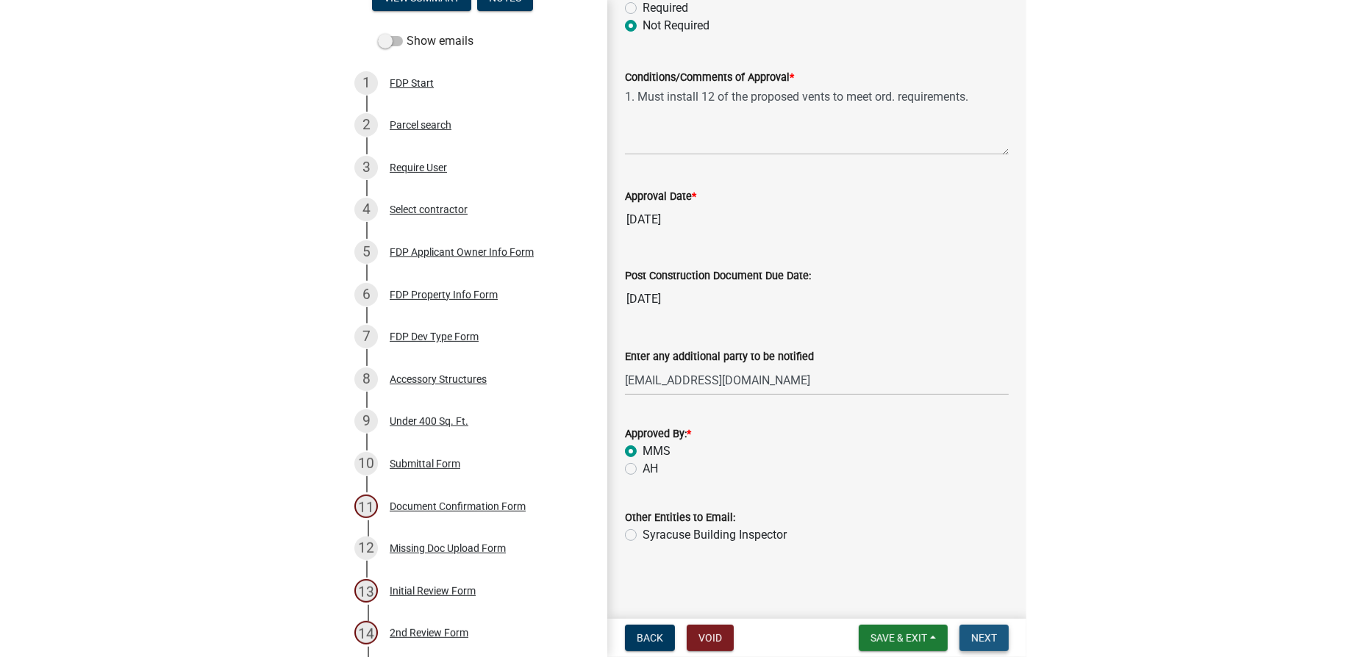
scroll to position [0, 0]
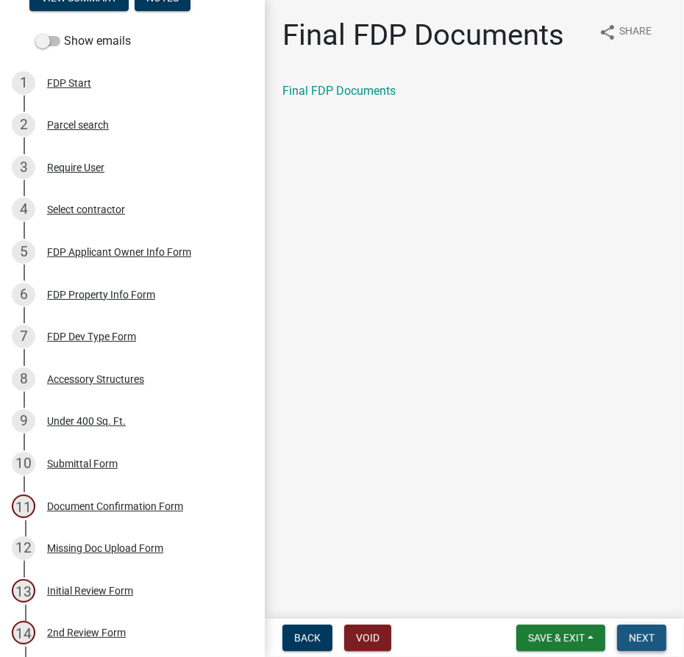
click at [649, 635] on span "Next" at bounding box center [642, 638] width 26 height 12
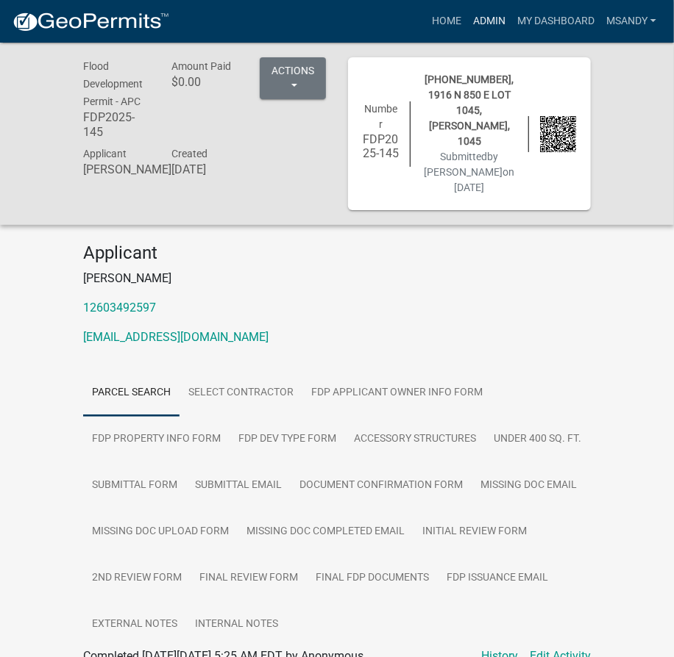
click at [480, 15] on link "Admin" at bounding box center [489, 21] width 44 height 28
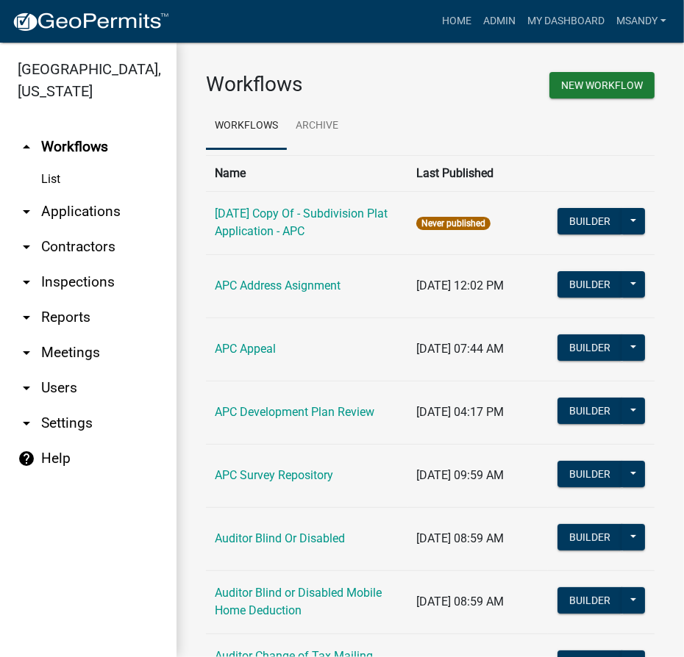
click at [66, 211] on link "arrow_drop_down Applications" at bounding box center [88, 211] width 177 height 35
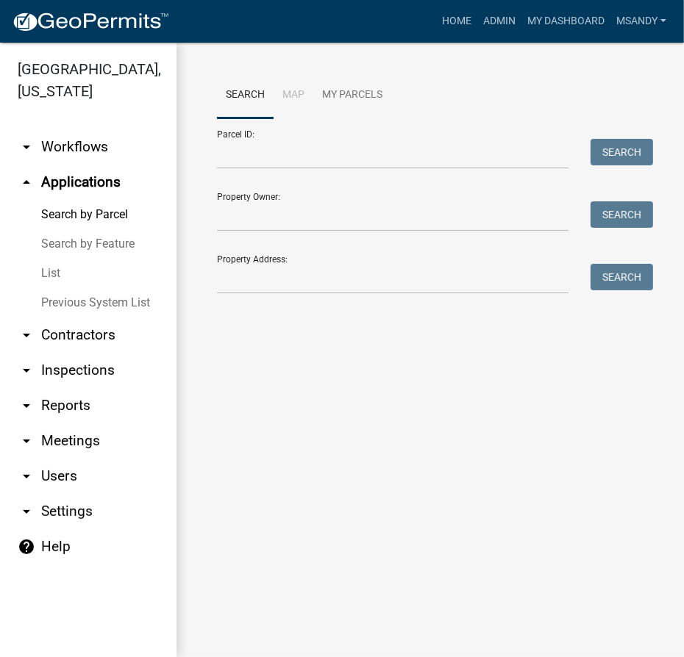
click at [52, 278] on link "List" at bounding box center [88, 273] width 177 height 29
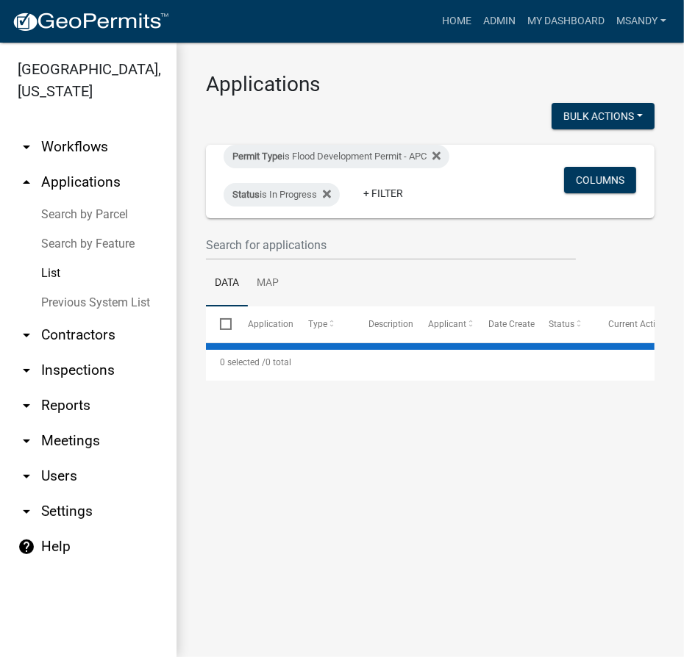
select select "3: 100"
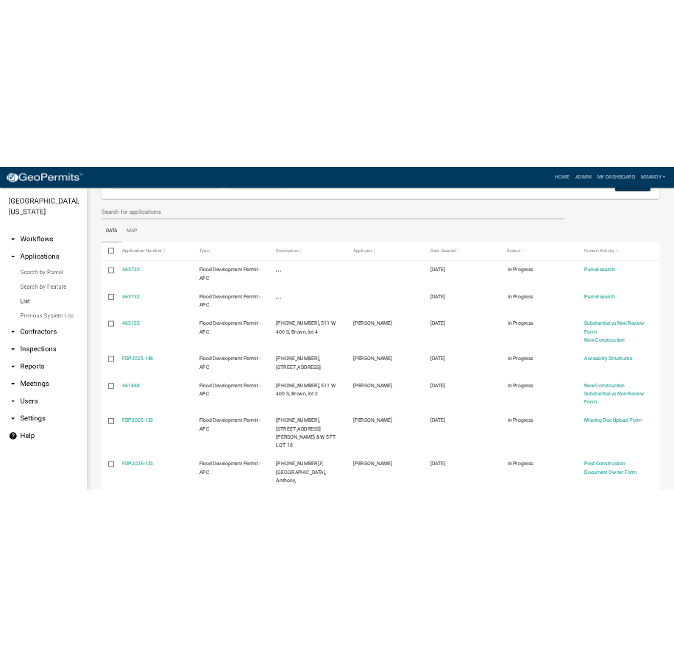
scroll to position [124, 0]
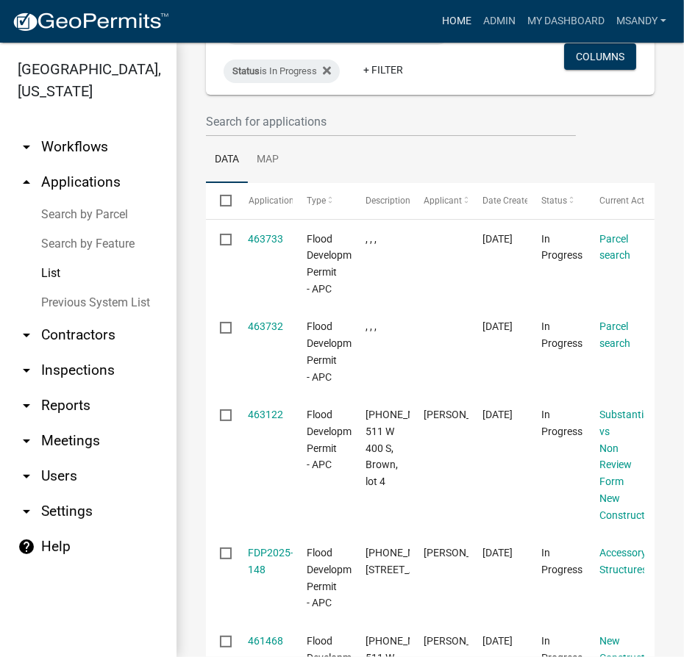
click at [449, 15] on link "Home" at bounding box center [456, 21] width 41 height 28
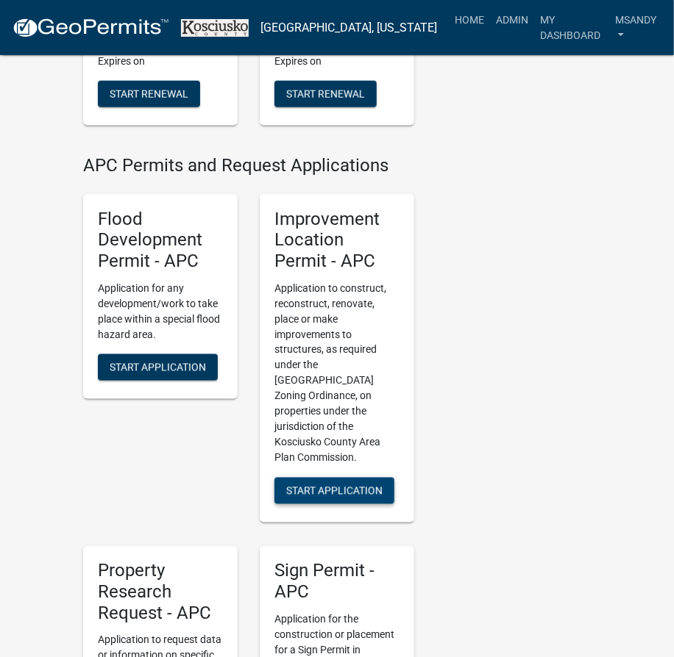
scroll to position [735, 0]
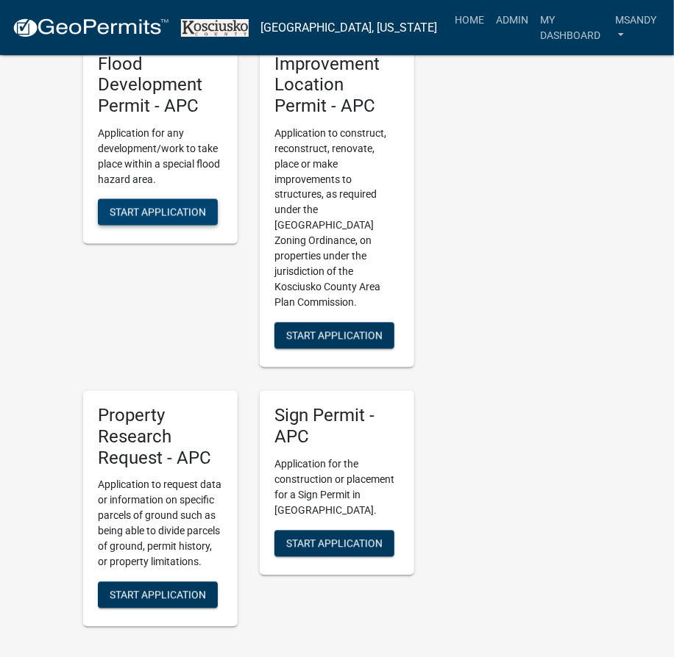
click at [140, 207] on span "Start Application" at bounding box center [158, 213] width 96 height 12
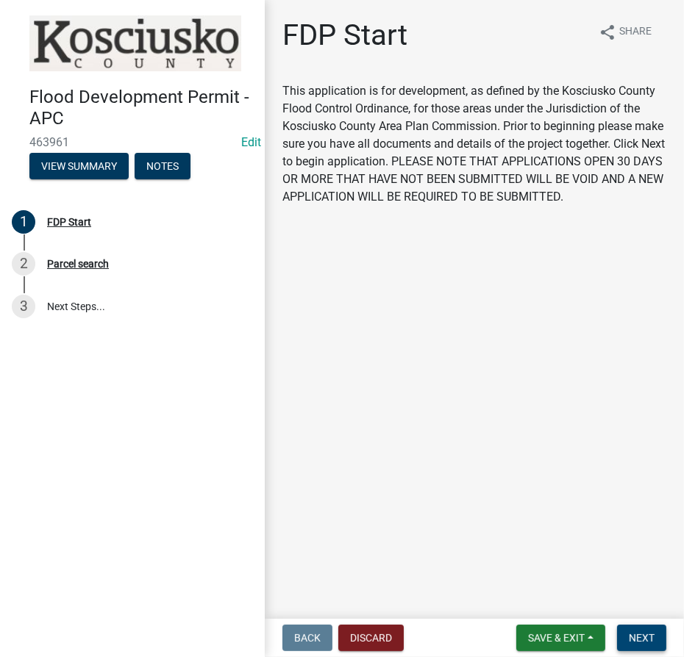
click at [631, 635] on span "Next" at bounding box center [642, 638] width 26 height 12
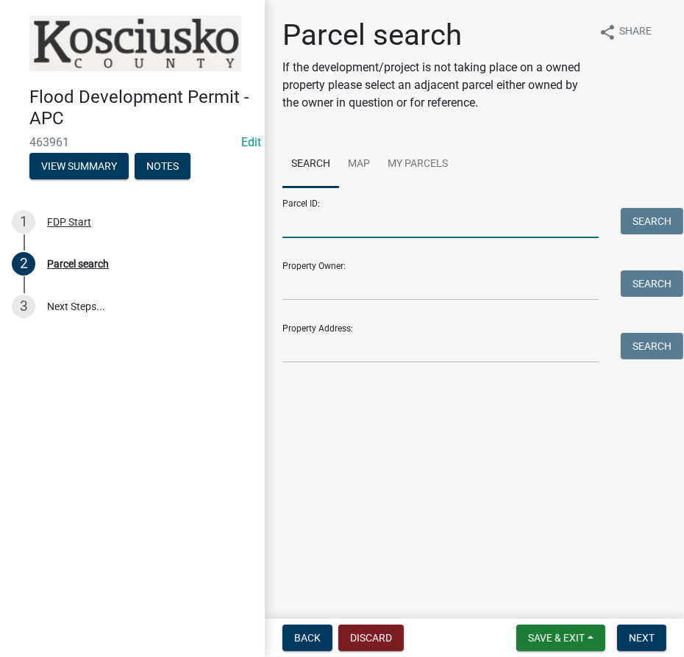
click at [371, 225] on input "Parcel ID:" at bounding box center [440, 223] width 316 height 30
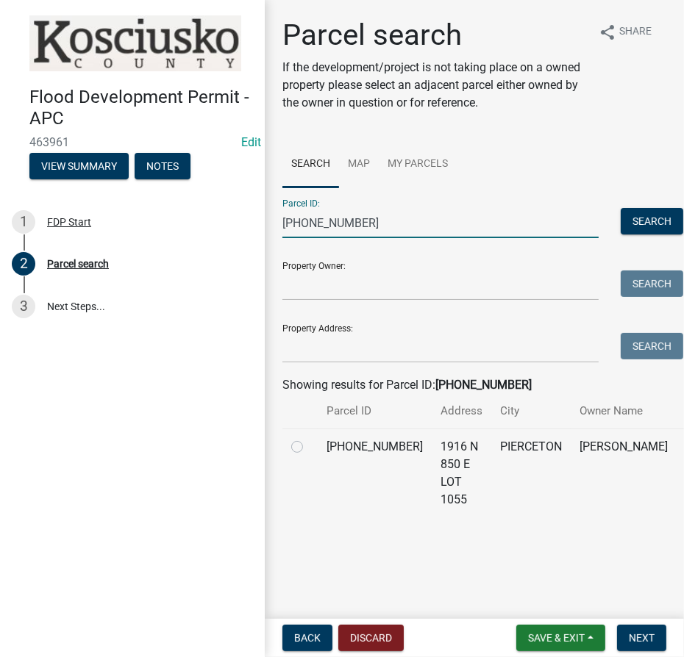
type input "[PHONE_NUMBER]"
click at [309, 438] on label at bounding box center [309, 438] width 0 height 0
click at [309, 448] on input "radio" at bounding box center [314, 443] width 10 height 10
radio input "true"
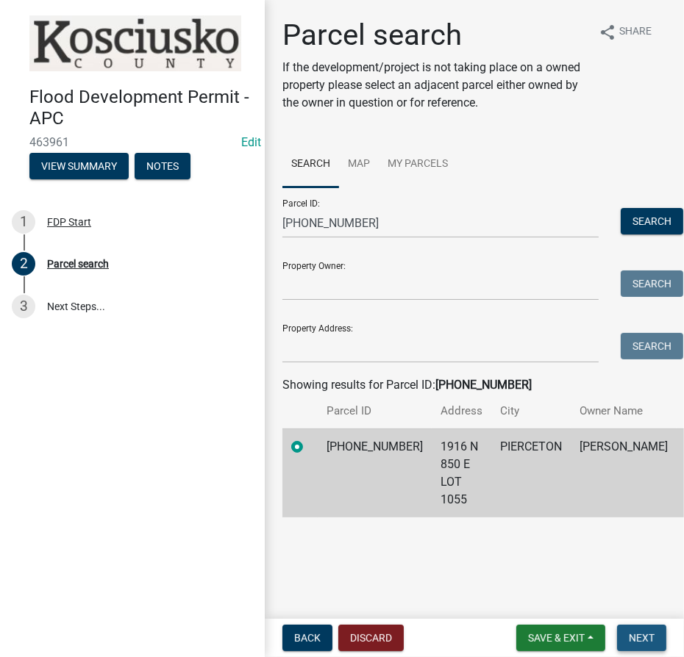
click at [650, 632] on span "Next" at bounding box center [642, 638] width 26 height 12
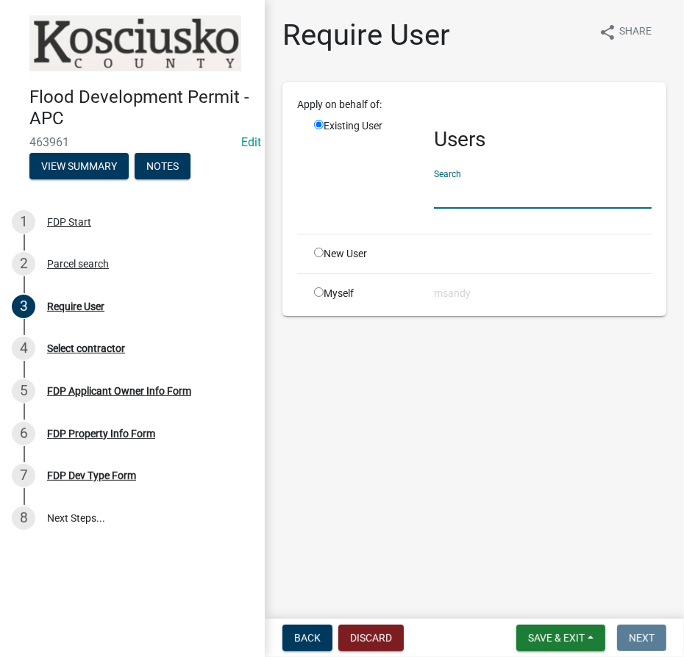
click at [490, 182] on input "text" at bounding box center [543, 194] width 218 height 30
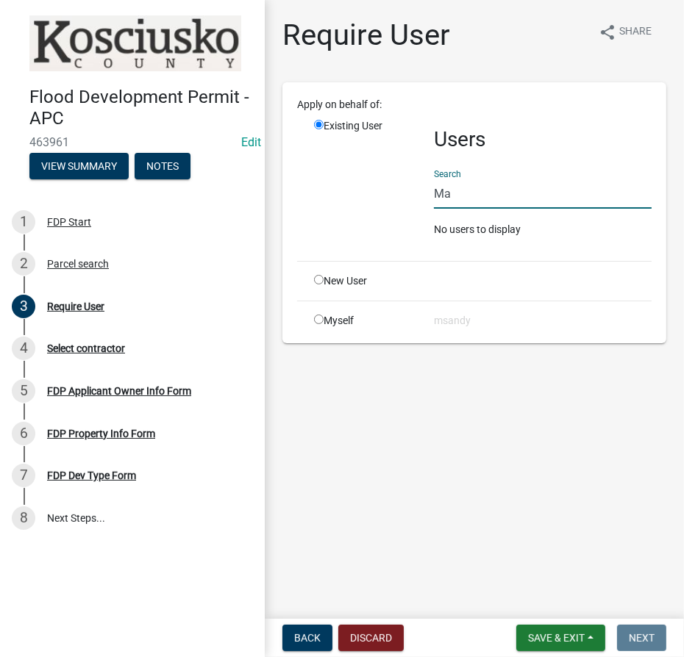
type input "M"
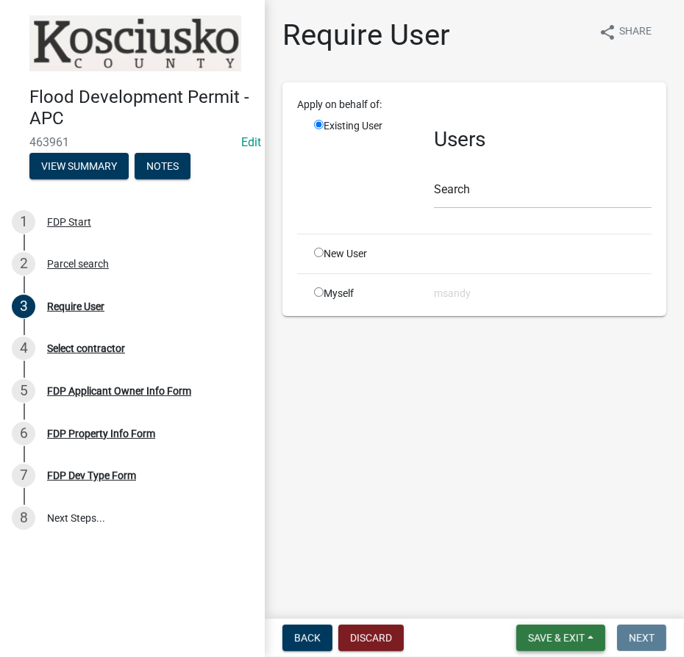
click at [551, 632] on span "Save & Exit" at bounding box center [556, 638] width 57 height 12
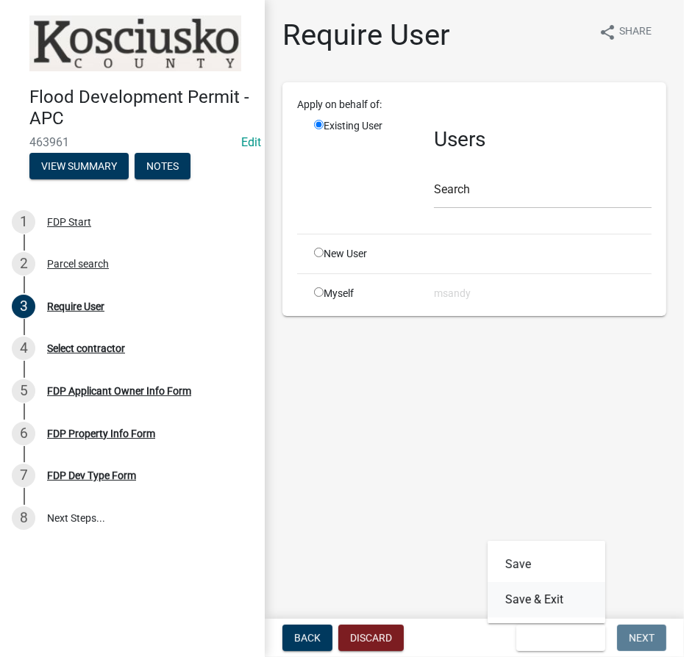
click at [532, 602] on button "Save & Exit" at bounding box center [547, 599] width 118 height 35
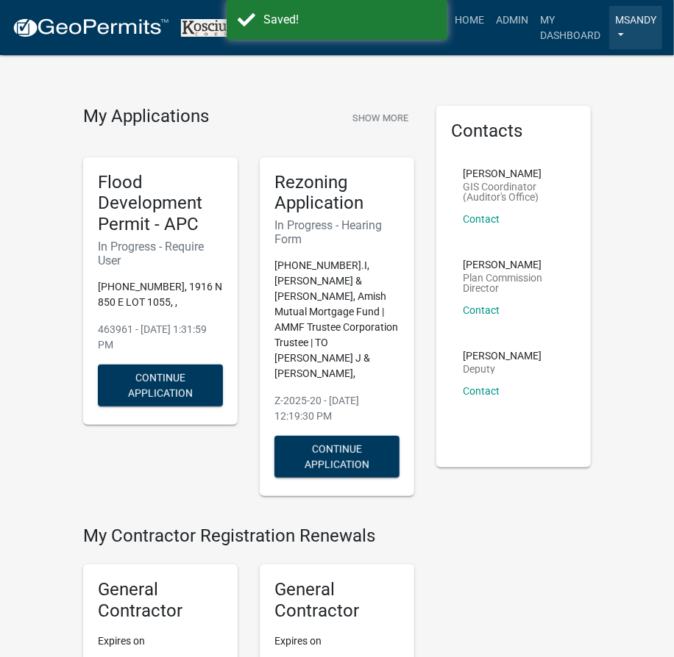
click at [612, 22] on link "msandy" at bounding box center [635, 27] width 53 height 43
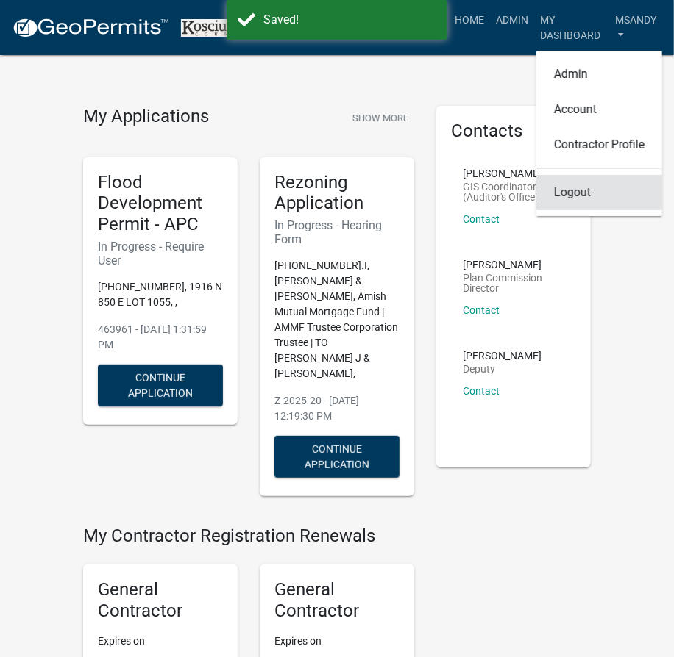
click at [574, 175] on link "Logout" at bounding box center [599, 192] width 126 height 35
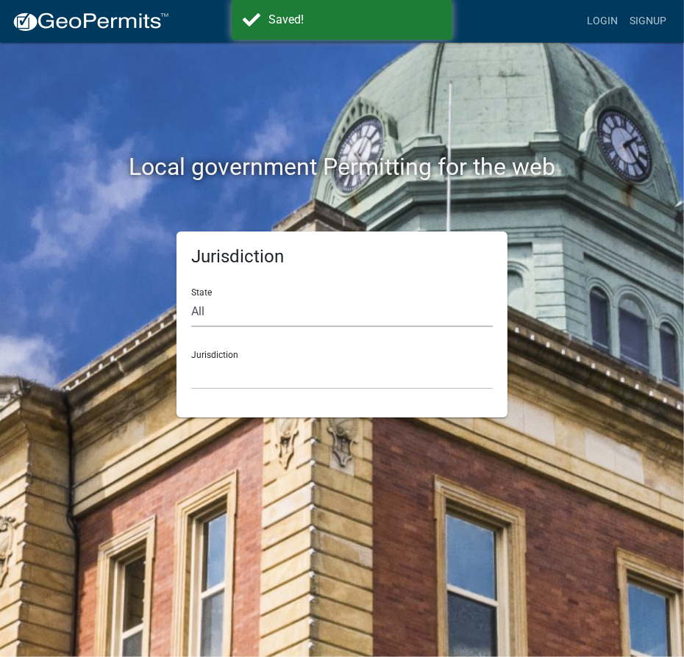
click at [290, 311] on select "All [US_STATE] [US_STATE] [US_STATE] [US_STATE] [US_STATE] [US_STATE] [US_STATE…" at bounding box center [342, 312] width 302 height 30
drag, startPoint x: 290, startPoint y: 311, endPoint x: 300, endPoint y: 301, distance: 14.6
click at [290, 311] on select "All [US_STATE] [US_STATE] [US_STATE] [US_STATE] [US_STATE] [US_STATE] [US_STATE…" at bounding box center [342, 312] width 302 height 30
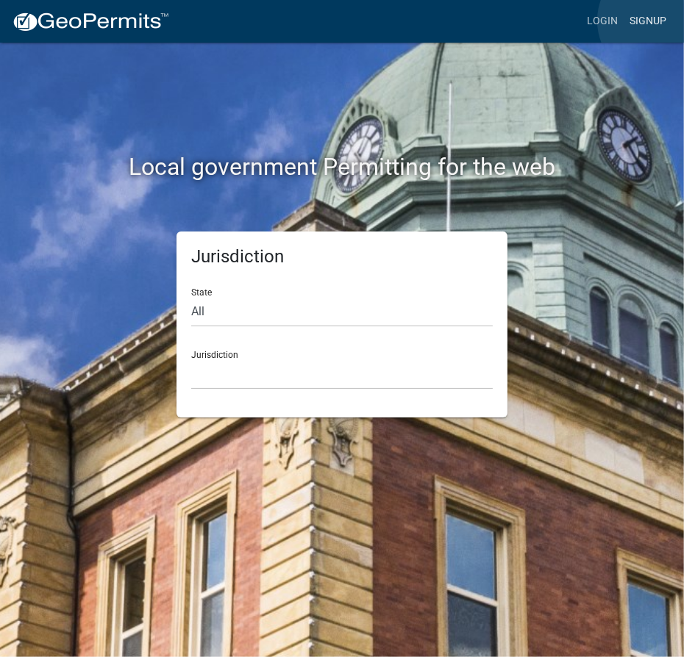
click at [657, 21] on link "Signup" at bounding box center [648, 21] width 49 height 28
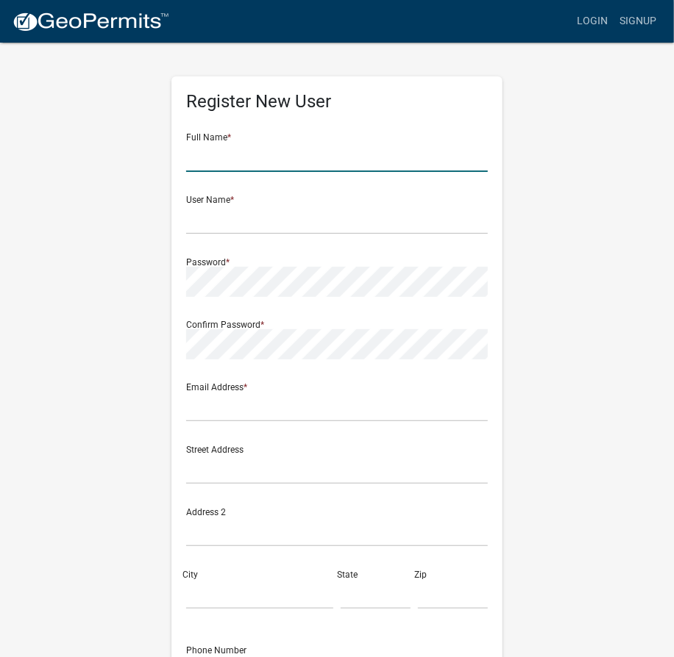
click at [268, 157] on input "text" at bounding box center [337, 157] width 302 height 30
type input "[PERSON_NAME]"
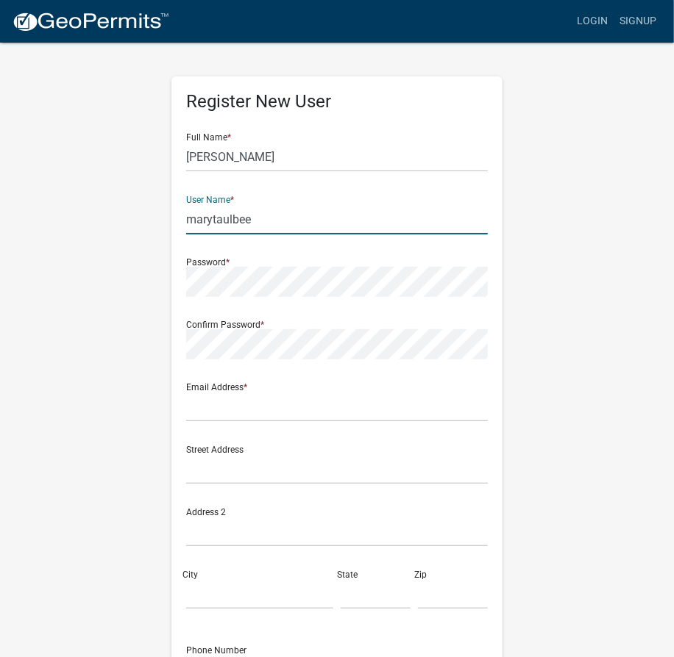
type input "marytaulbee"
type input "[EMAIL_ADDRESS][DOMAIN_NAME]"
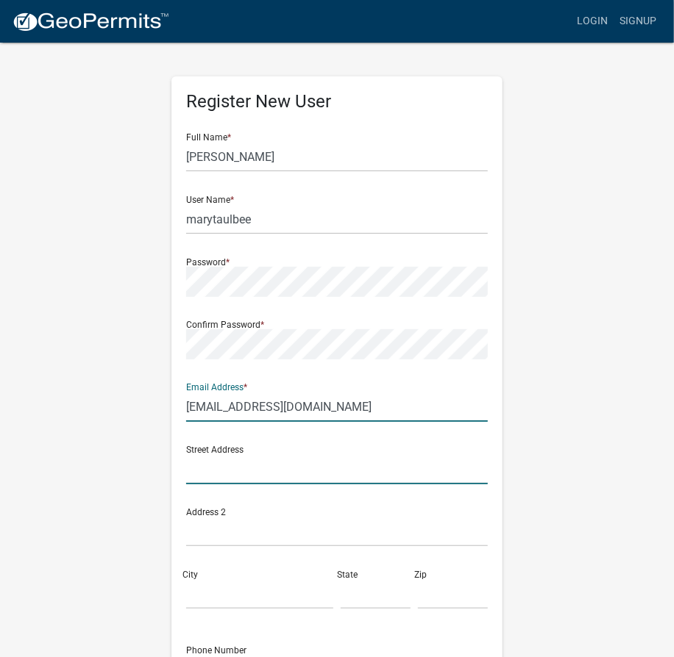
type input "[STREET_ADDRESS]"
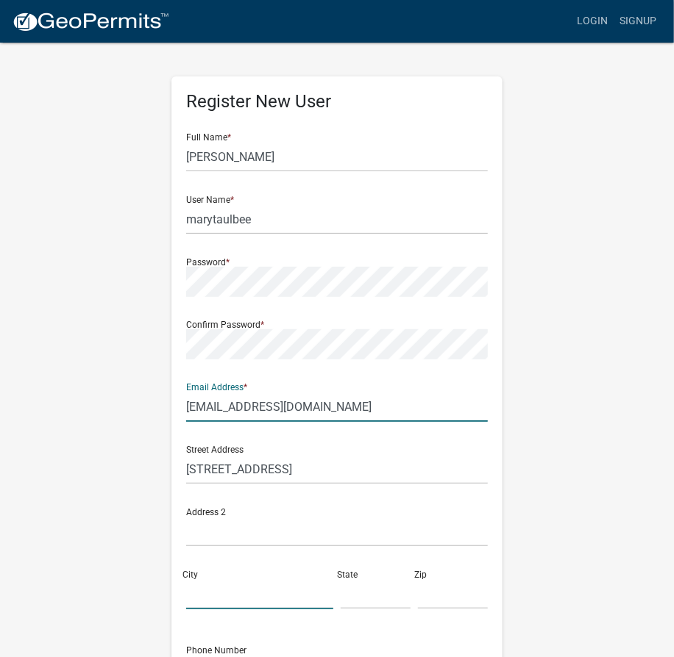
type input "[GEOGRAPHIC_DATA]"
type input "IN"
type input "46580"
type input "5753722304"
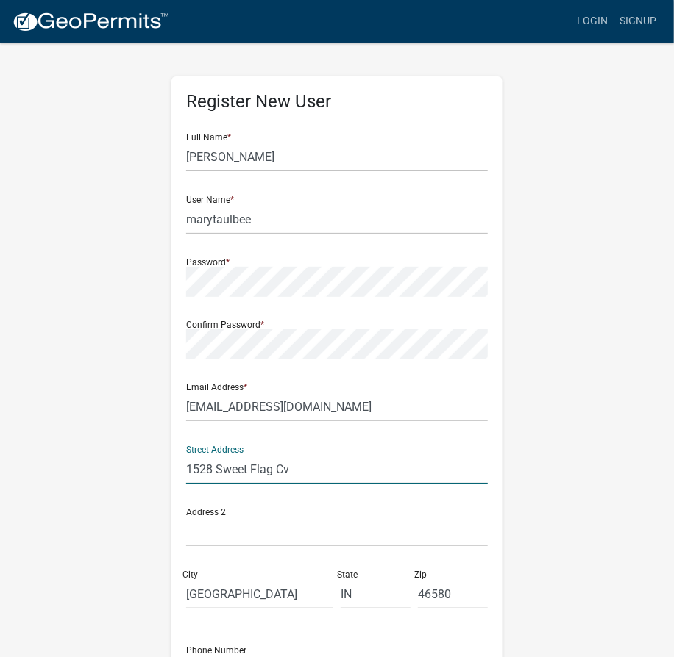
type input "1528 Sweet Flag Cv"
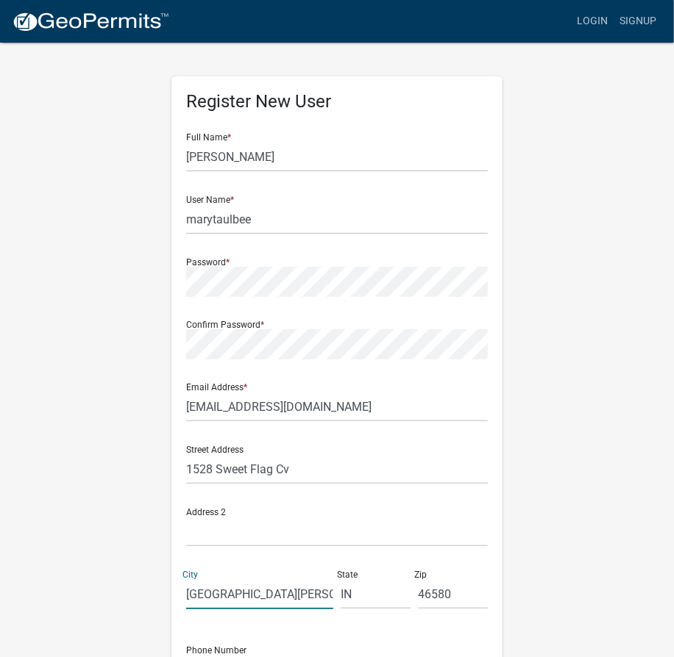
type input "[GEOGRAPHIC_DATA][PERSON_NAME]"
type input "In"
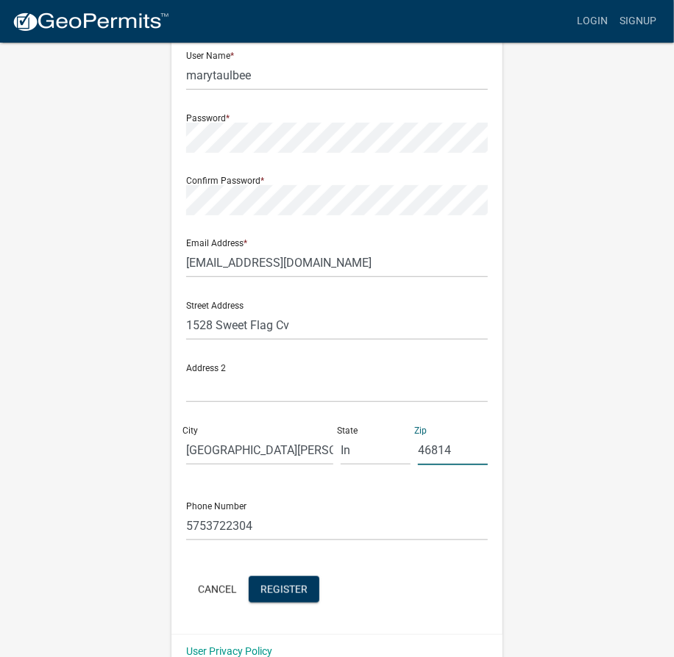
scroll to position [171, 0]
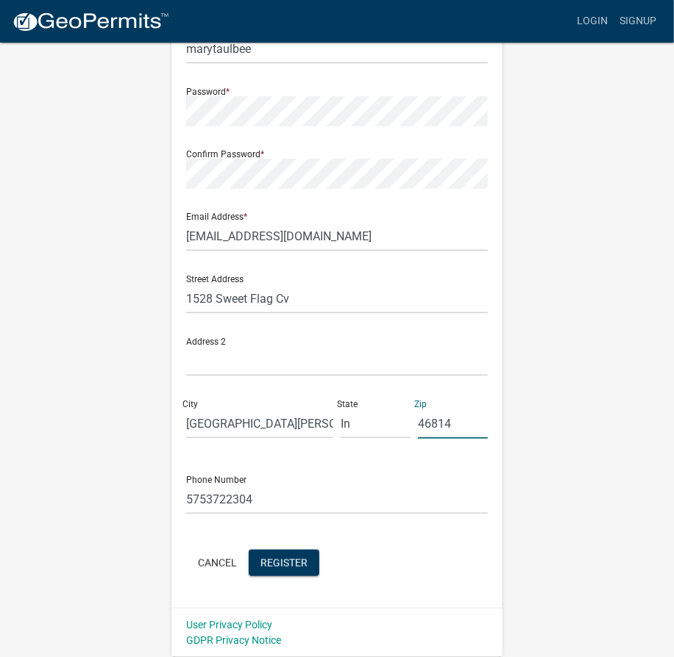
type input "46814"
drag, startPoint x: 302, startPoint y: 502, endPoint x: 81, endPoint y: 476, distance: 222.9
click at [81, 476] on div "Register New User Full Name * [PERSON_NAME] User Name * marytaulbee Password * …" at bounding box center [337, 264] width 530 height 787
type input "[PHONE_NUMBER]"
click at [296, 558] on span "Register" at bounding box center [283, 563] width 47 height 12
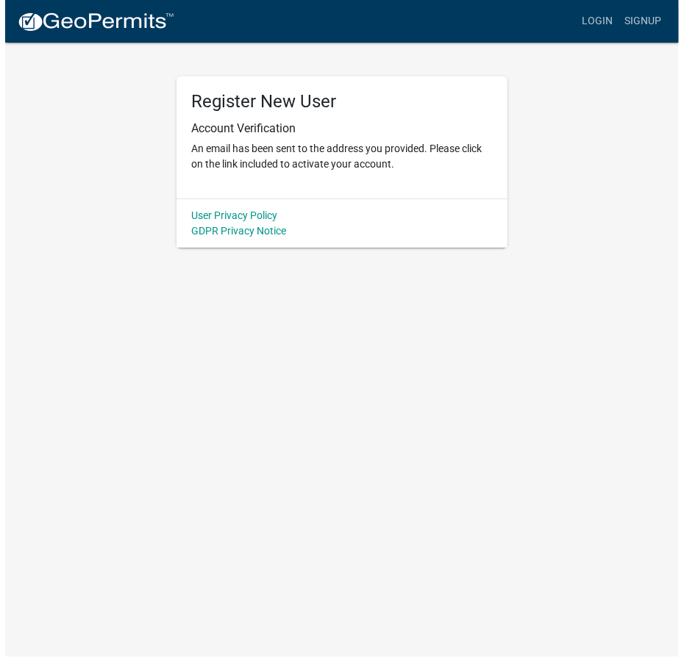
scroll to position [0, 0]
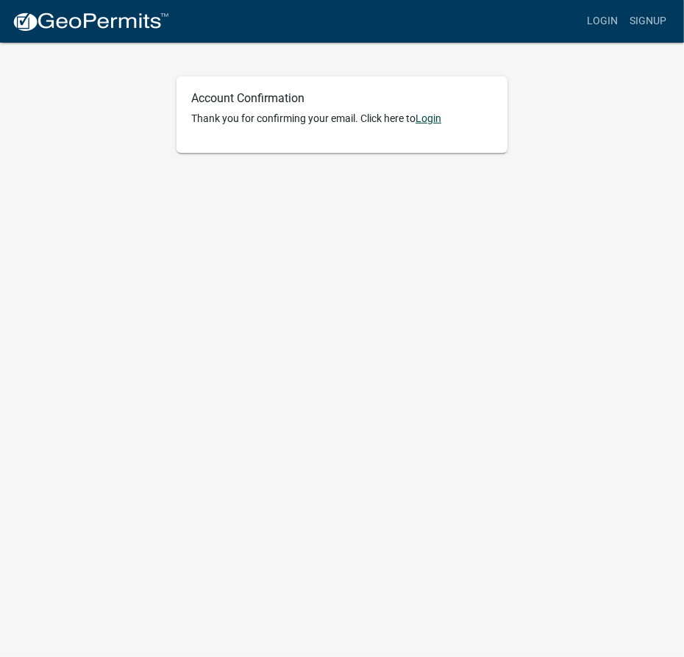
click at [428, 119] on link "Login" at bounding box center [429, 119] width 26 height 12
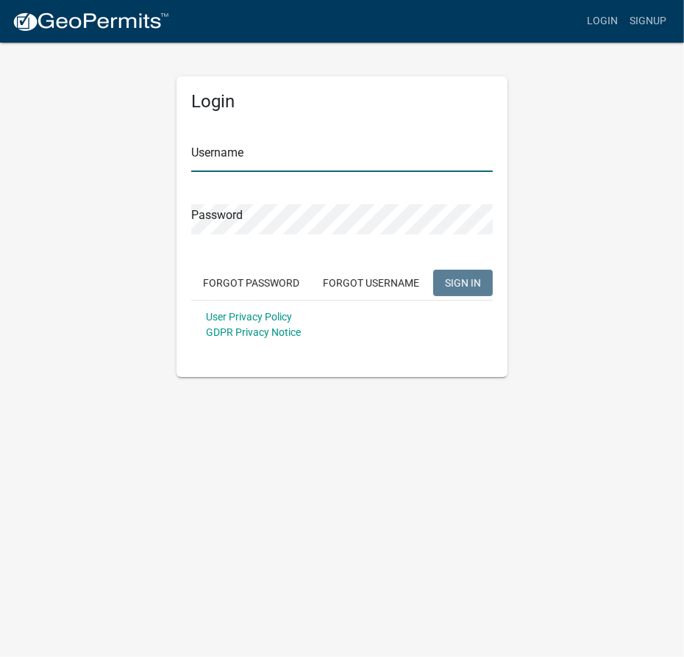
click at [266, 165] on input "Username" at bounding box center [342, 157] width 302 height 30
type input "marytaulbee"
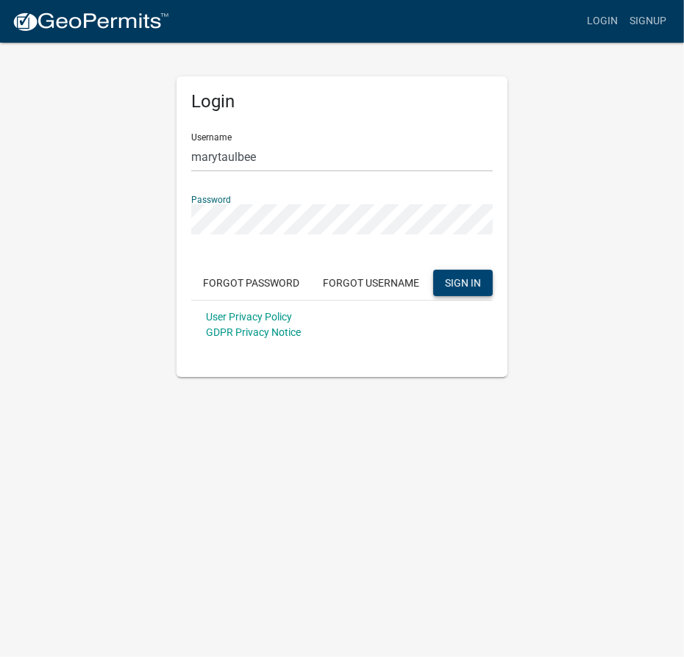
click at [480, 288] on span "SIGN IN" at bounding box center [463, 283] width 36 height 12
